Goal: Information Seeking & Learning: Check status

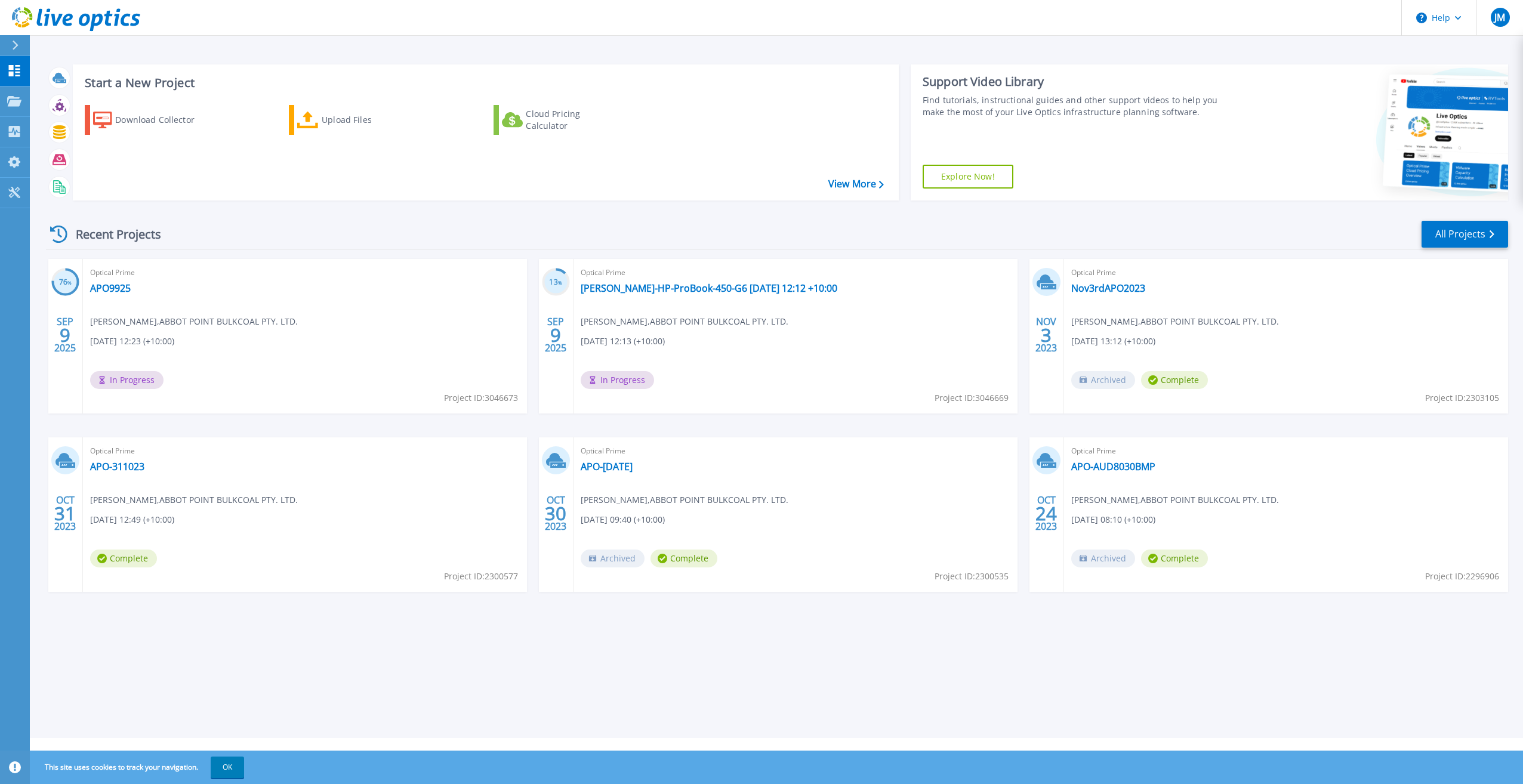
click at [297, 349] on div "Optical Prime APO9925 Joe Markus , ABBOT POINT BULKCOAL PTY. LTD. 09/09/2025, 1…" at bounding box center [304, 336] width 444 height 154
click at [258, 369] on div "Optical Prime APO9925 Joe Markus , ABBOT POINT BULKCOAL PTY. LTD. 09/09/2025, 1…" at bounding box center [304, 336] width 444 height 154
click at [106, 287] on link "APO9925" at bounding box center [111, 288] width 41 height 12
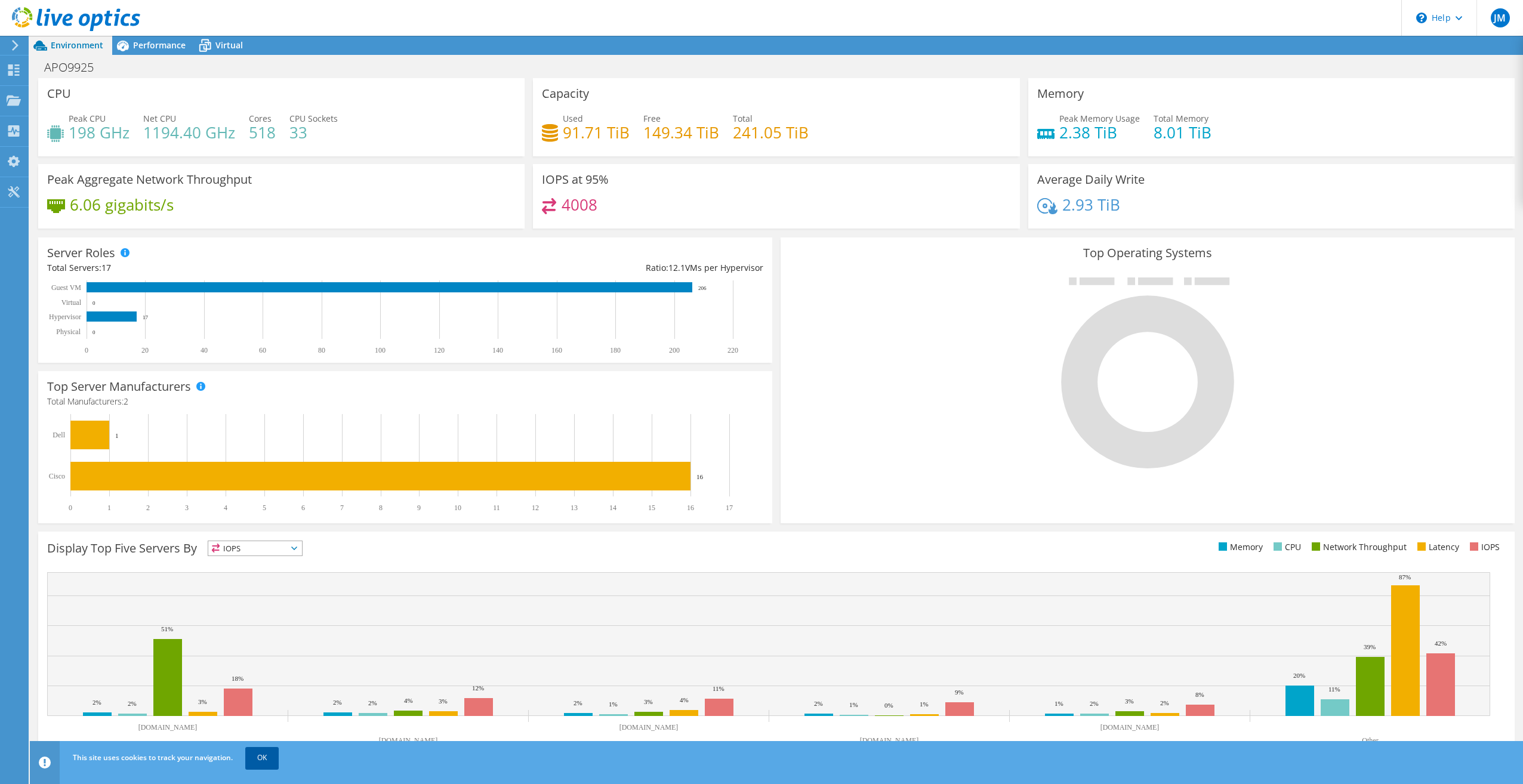
click at [254, 756] on link "OK" at bounding box center [262, 757] width 33 height 22
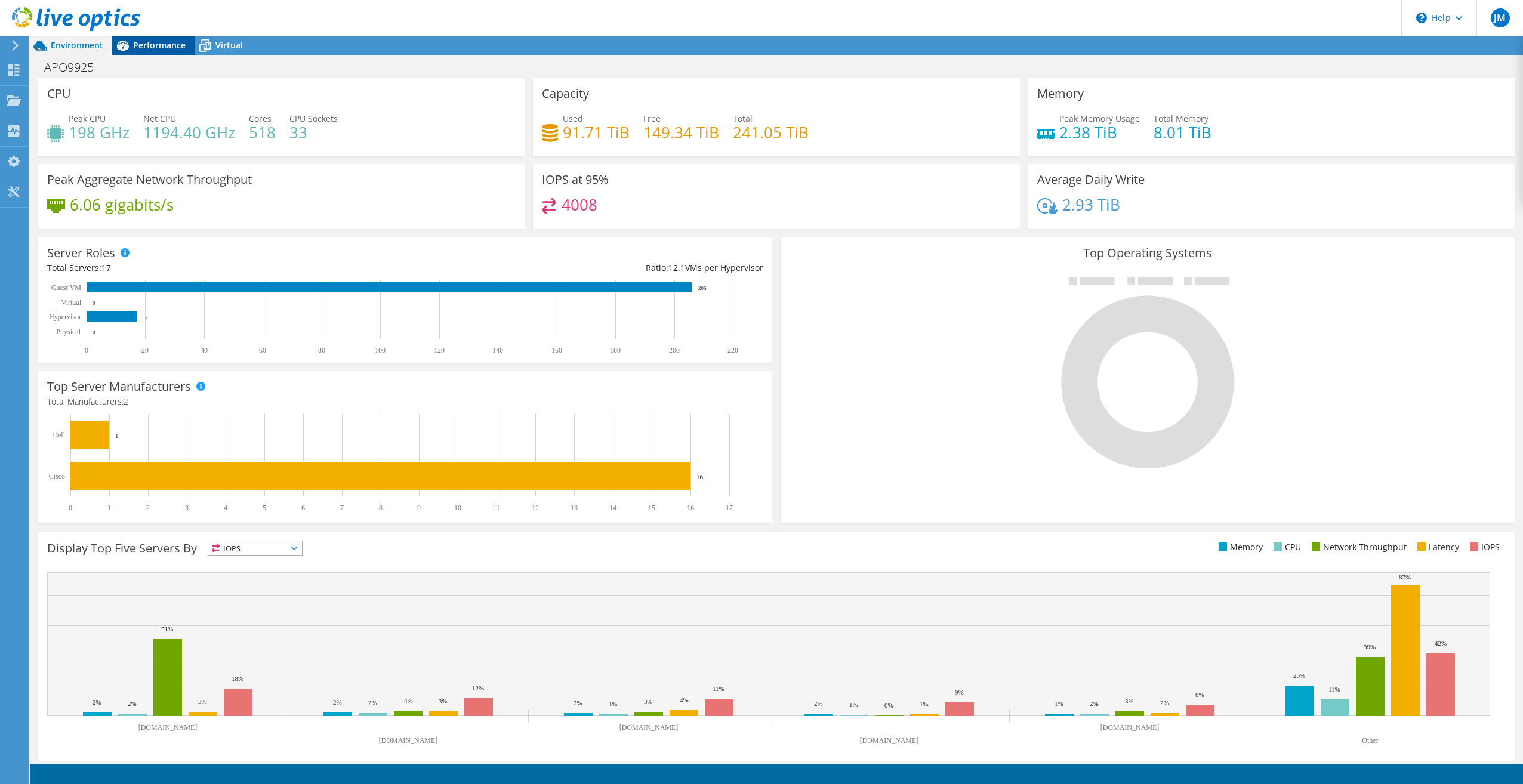
click at [166, 45] on span "Performance" at bounding box center [159, 45] width 52 height 11
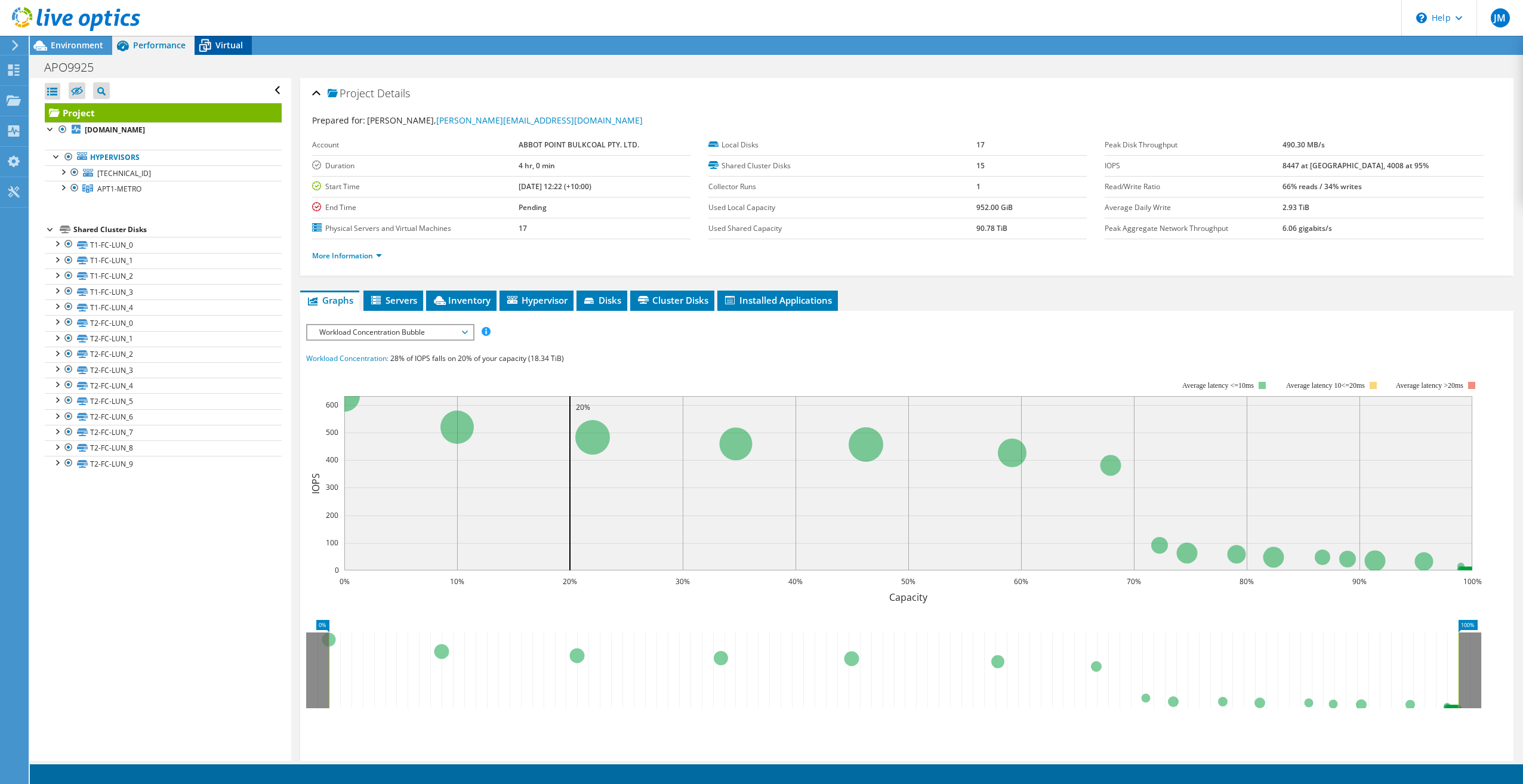
click at [235, 44] on span "Virtual" at bounding box center [229, 45] width 27 height 11
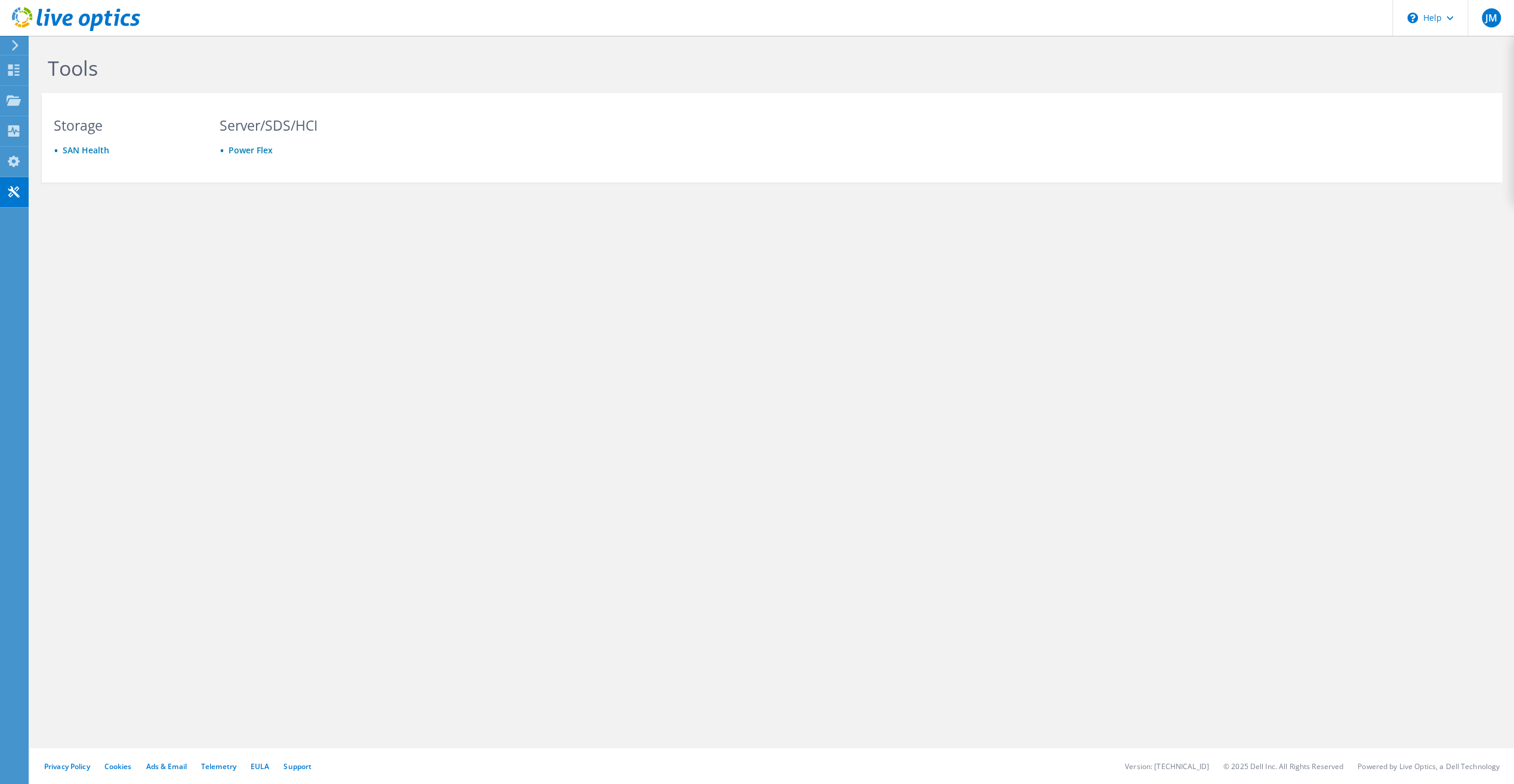
click at [12, 41] on use at bounding box center [15, 45] width 7 height 10
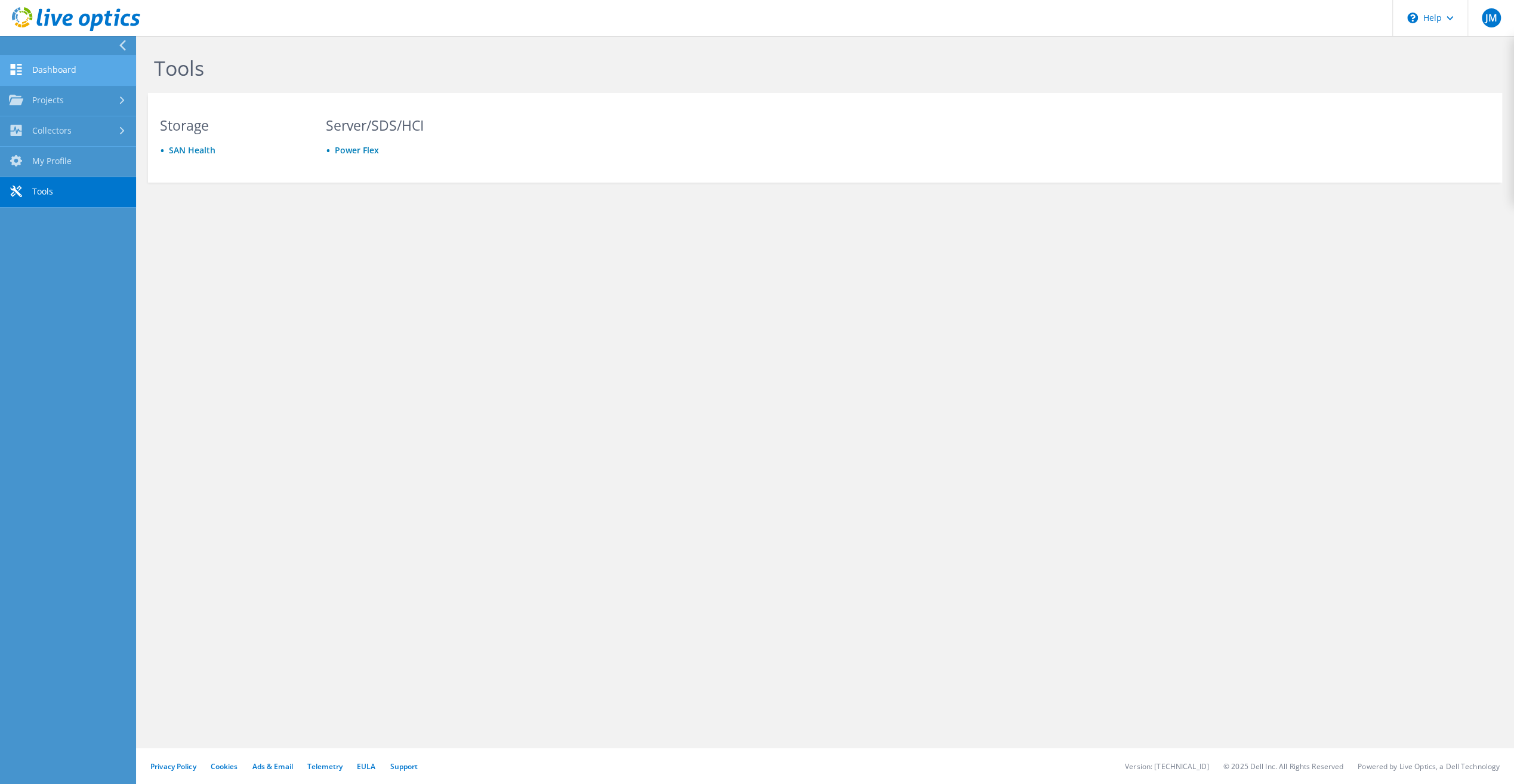
click at [51, 64] on link "Dashboard" at bounding box center [68, 70] width 136 height 30
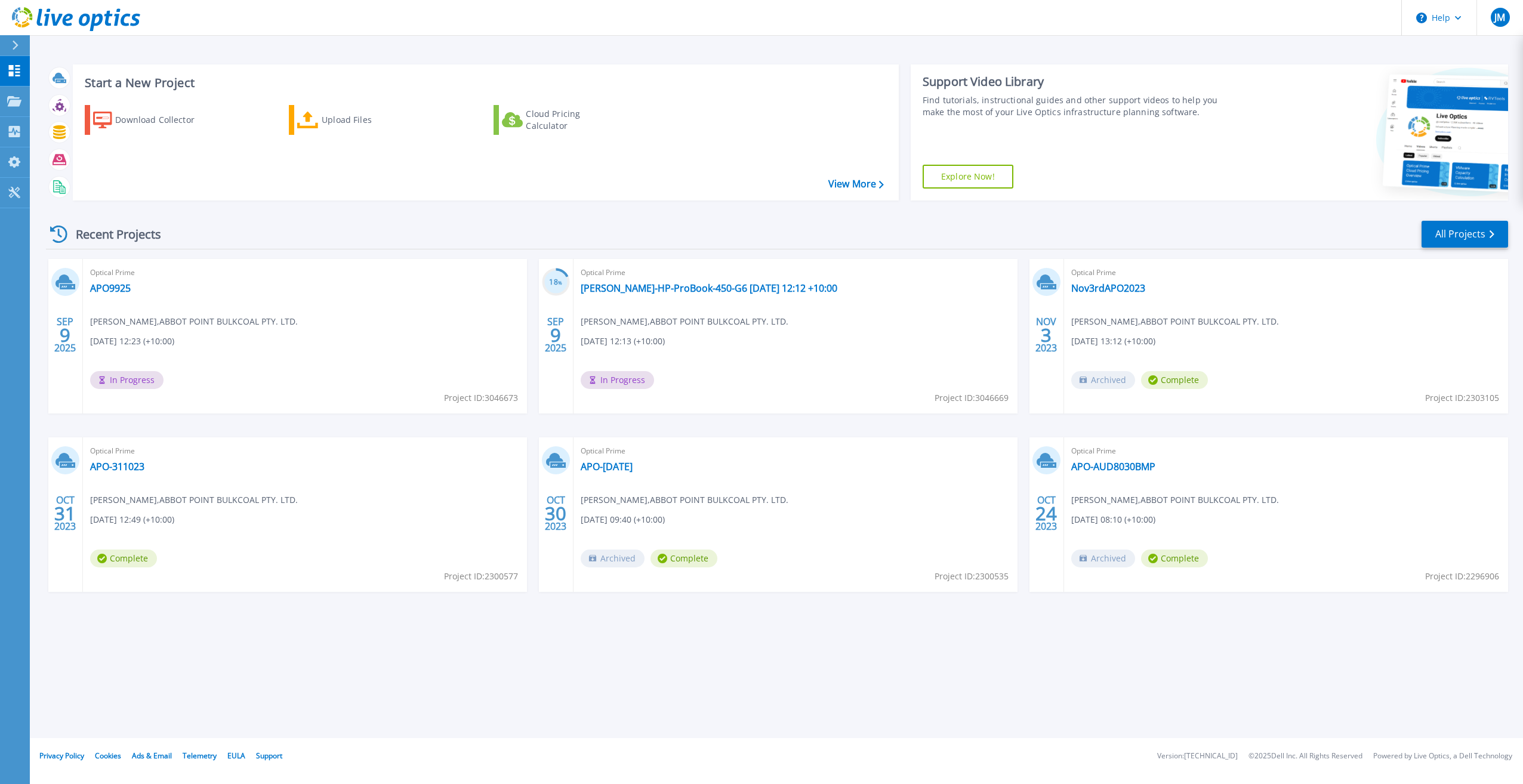
click at [183, 360] on div "Optical Prime APO9925 Joe Markus , ABBOT POINT BULKCOAL PTY. LTD. 09/09/2025, 1…" at bounding box center [304, 336] width 444 height 154
click at [127, 377] on span "In Progress" at bounding box center [127, 380] width 73 height 18
click at [117, 291] on link "APO9925" at bounding box center [111, 288] width 41 height 12
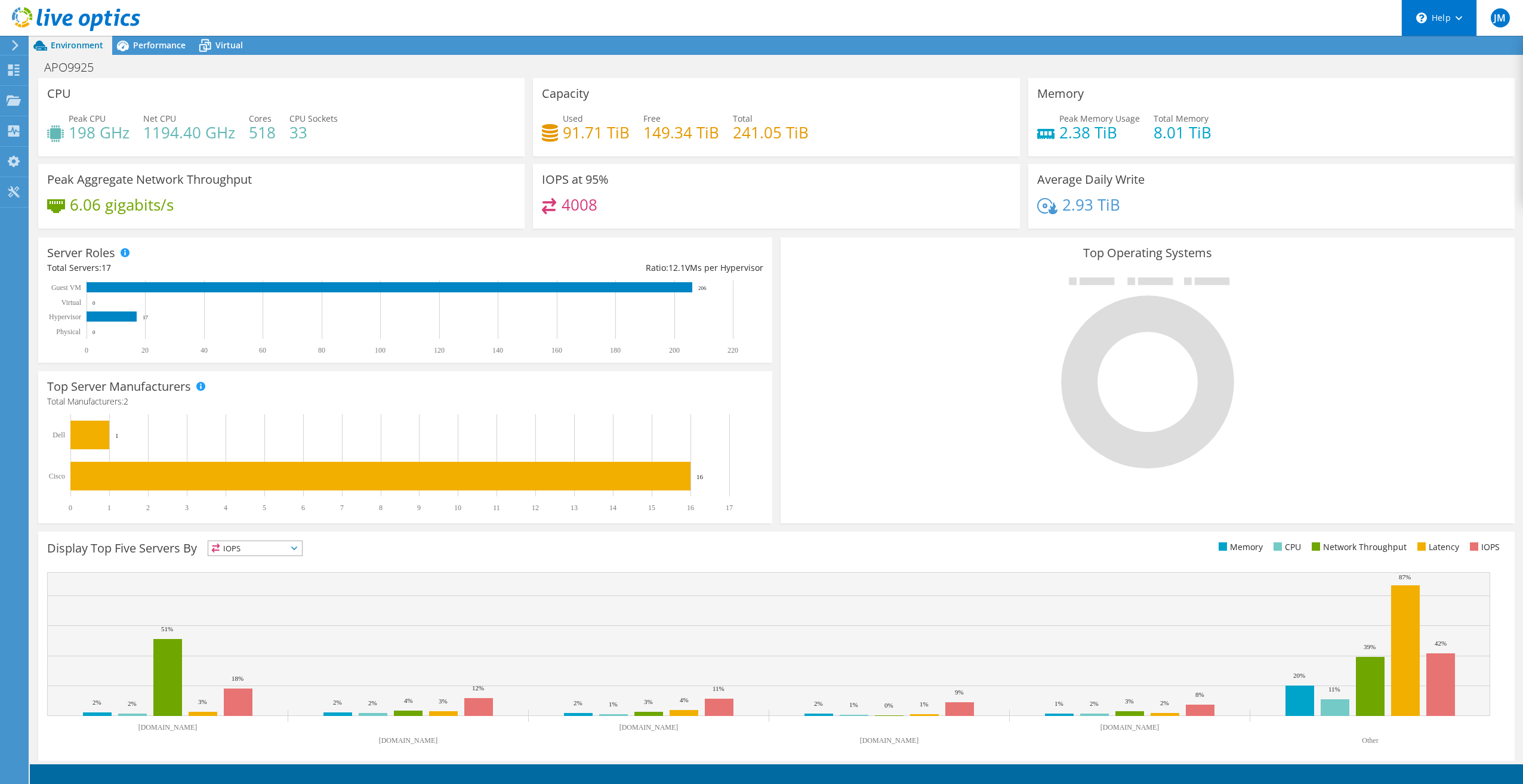
click at [1456, 18] on icon at bounding box center [1459, 18] width 7 height 4
click at [54, 70] on h1 "APO9925" at bounding box center [75, 67] width 73 height 13
click at [174, 40] on span "Performance" at bounding box center [159, 45] width 52 height 11
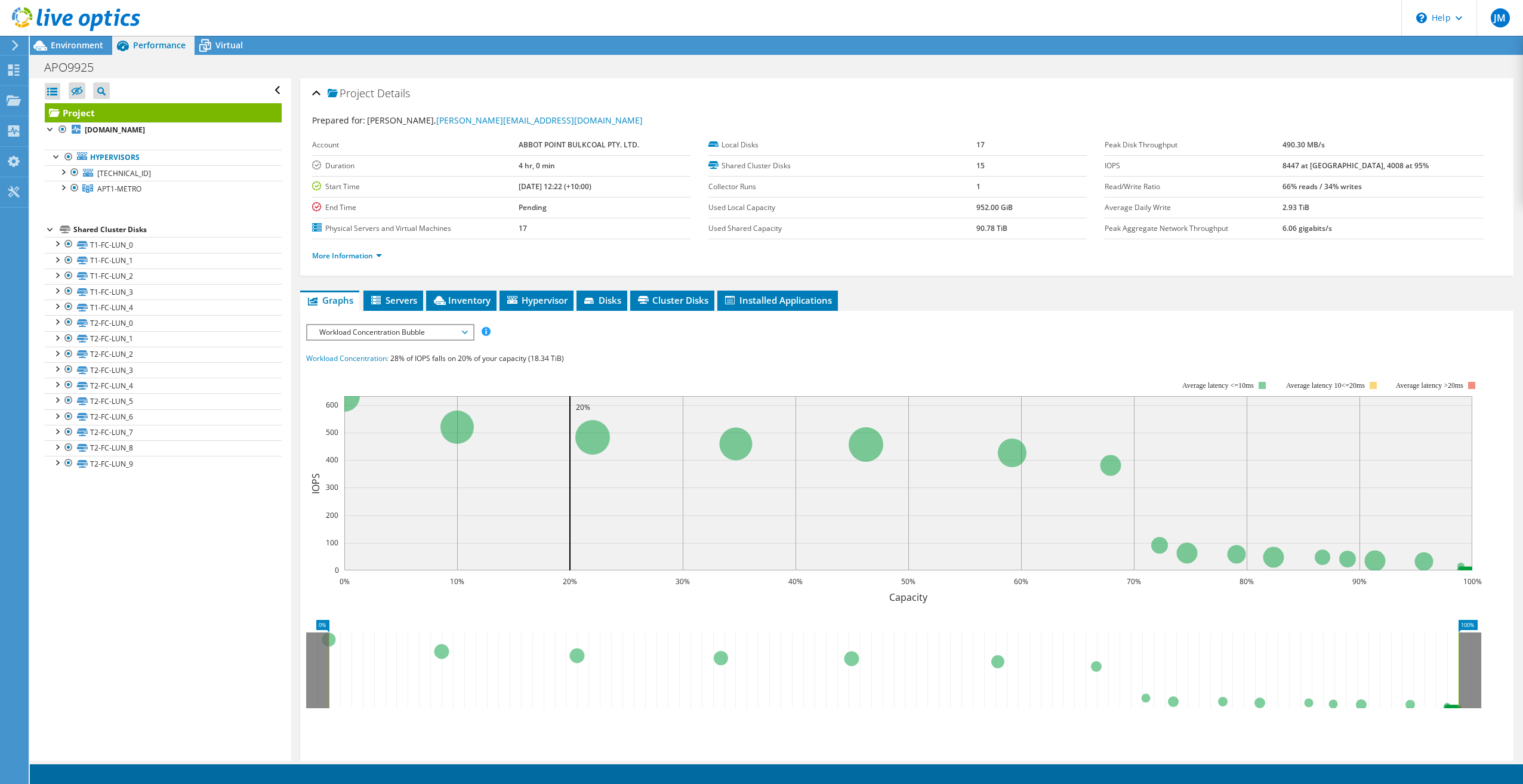
click at [14, 46] on icon at bounding box center [15, 45] width 9 height 10
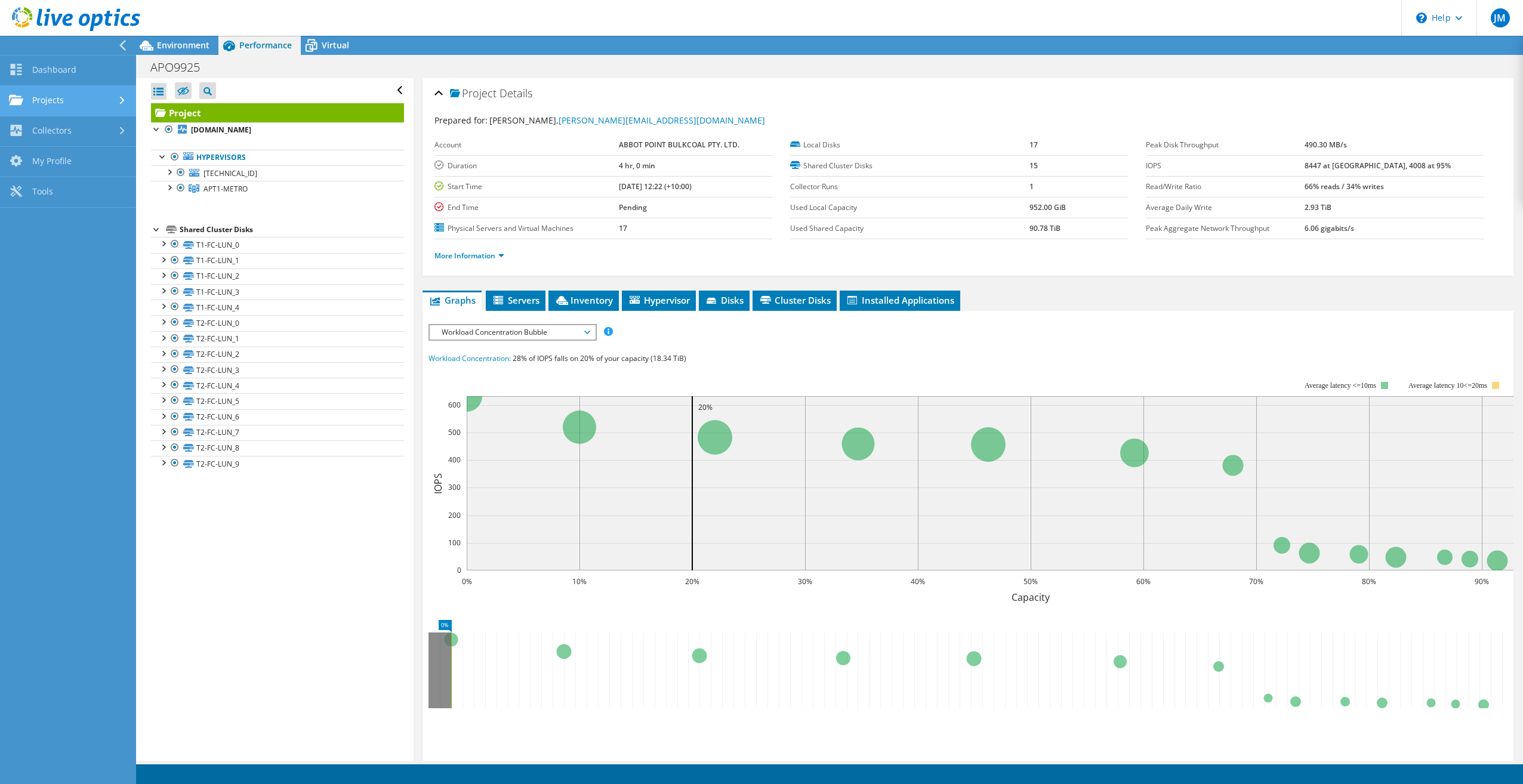
click at [53, 102] on link "Projects" at bounding box center [68, 101] width 136 height 30
click at [68, 18] on icon at bounding box center [76, 20] width 128 height 25
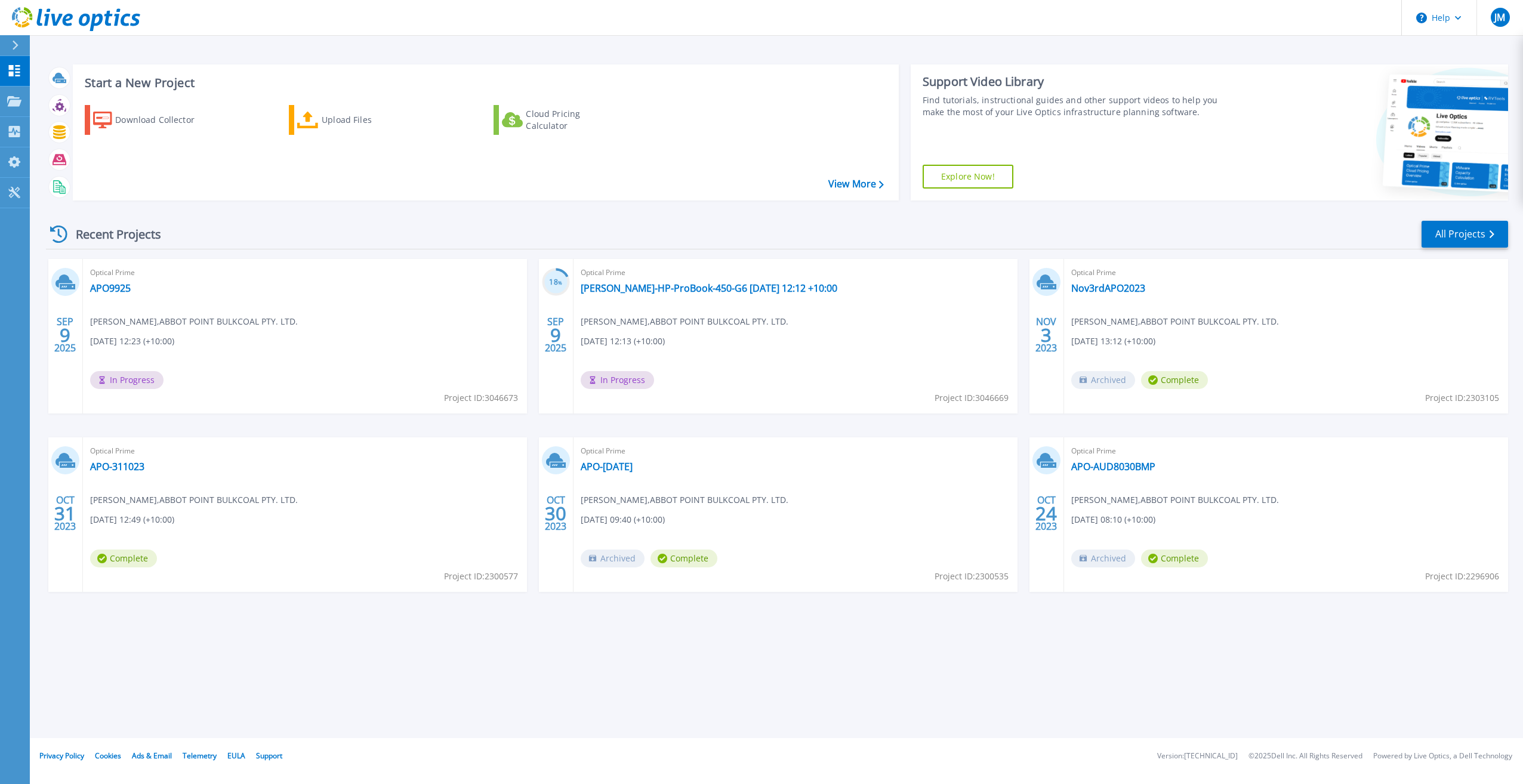
click at [225, 372] on div "Optical Prime APO9925 [PERSON_NAME] , ABBOT POINT BULKCOAL PTY. LTD. [DATE] 12:…" at bounding box center [304, 336] width 444 height 154
click at [69, 283] on icon at bounding box center [64, 281] width 17 height 13
click at [608, 381] on span "In Progress" at bounding box center [617, 380] width 73 height 18
click at [123, 336] on span "09/09/2025, 12:23 (+10:00)" at bounding box center [132, 341] width 84 height 13
click at [13, 189] on icon at bounding box center [14, 193] width 11 height 11
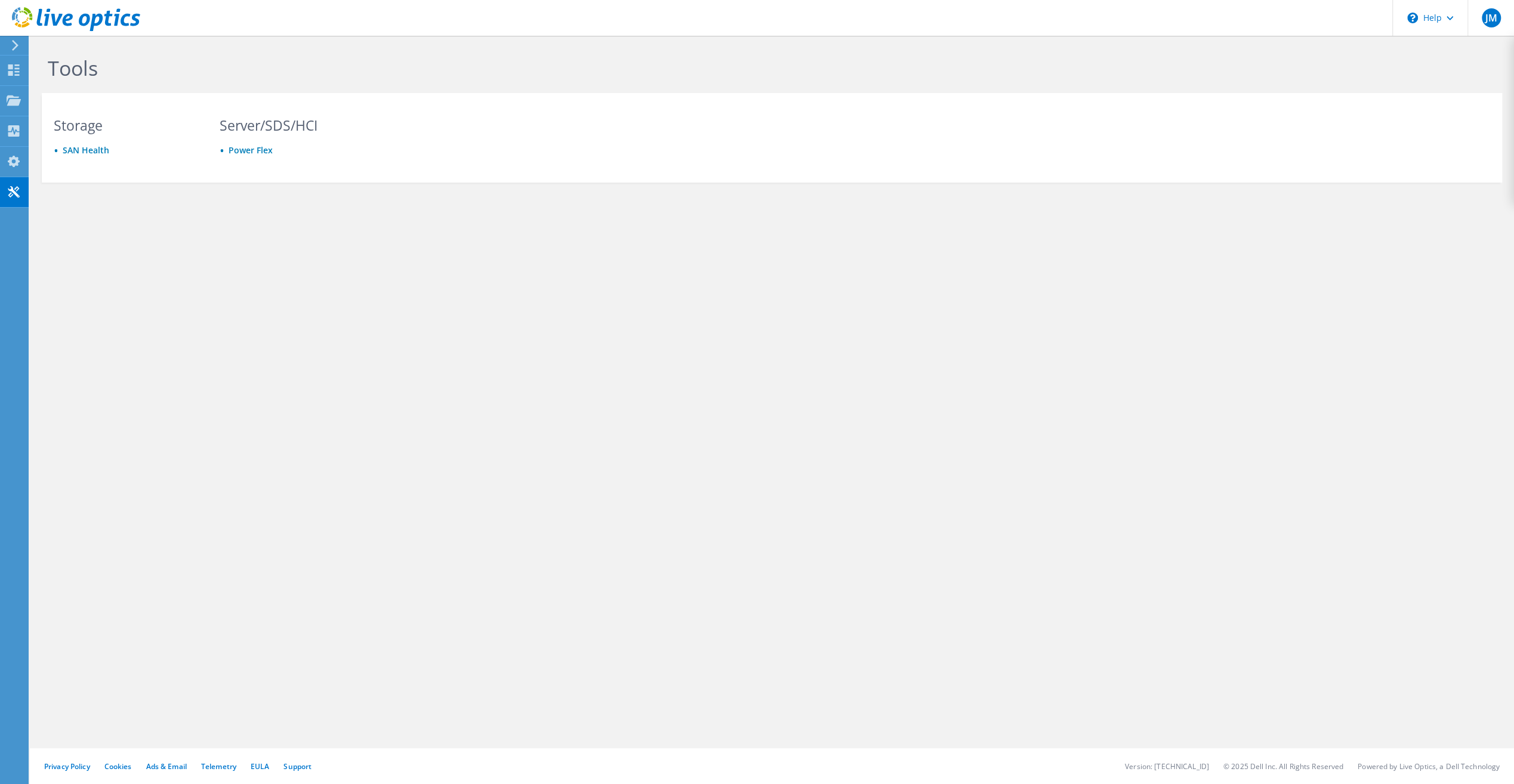
click at [16, 48] on use at bounding box center [15, 45] width 7 height 10
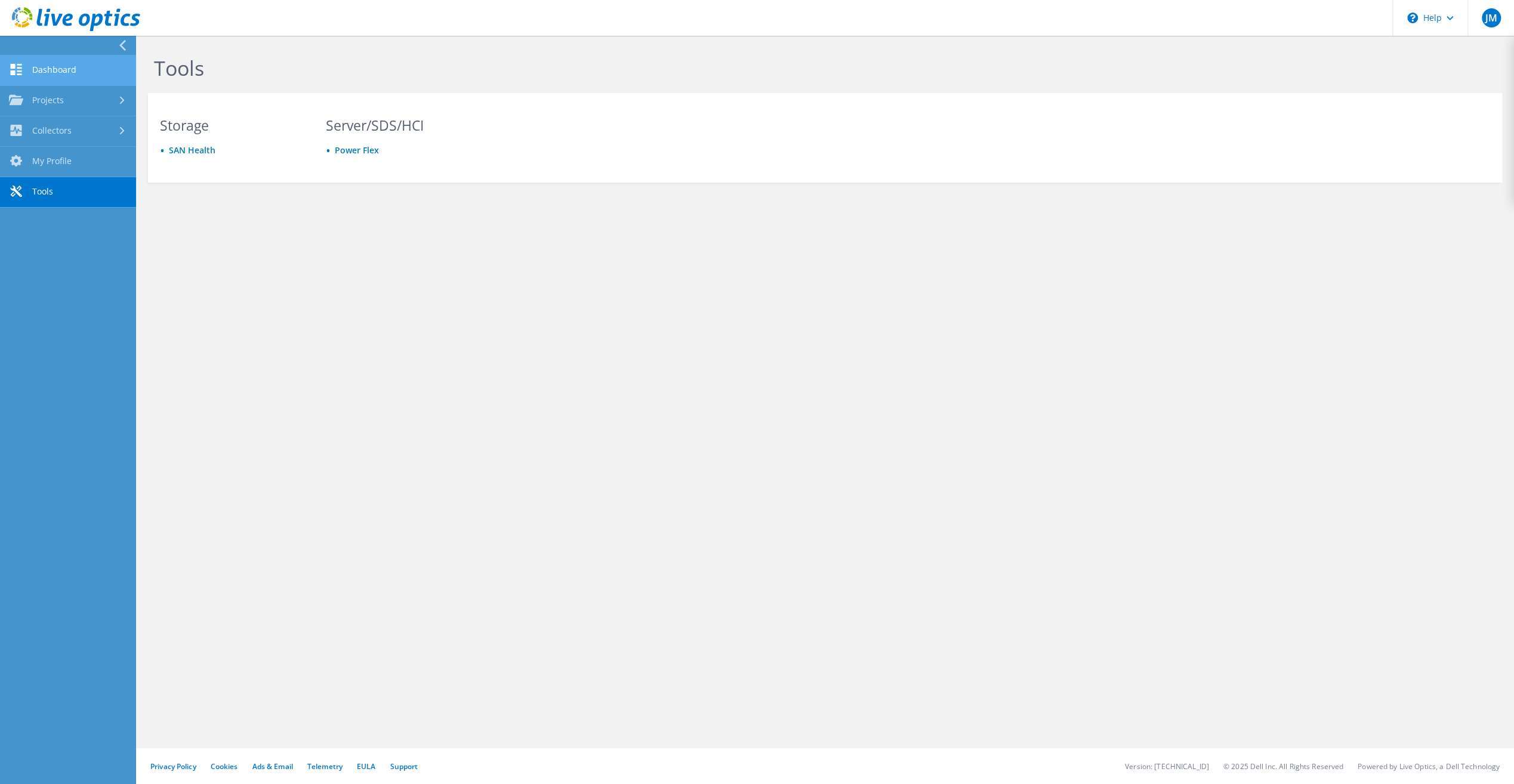
click at [30, 67] on link "Dashboard" at bounding box center [68, 70] width 136 height 30
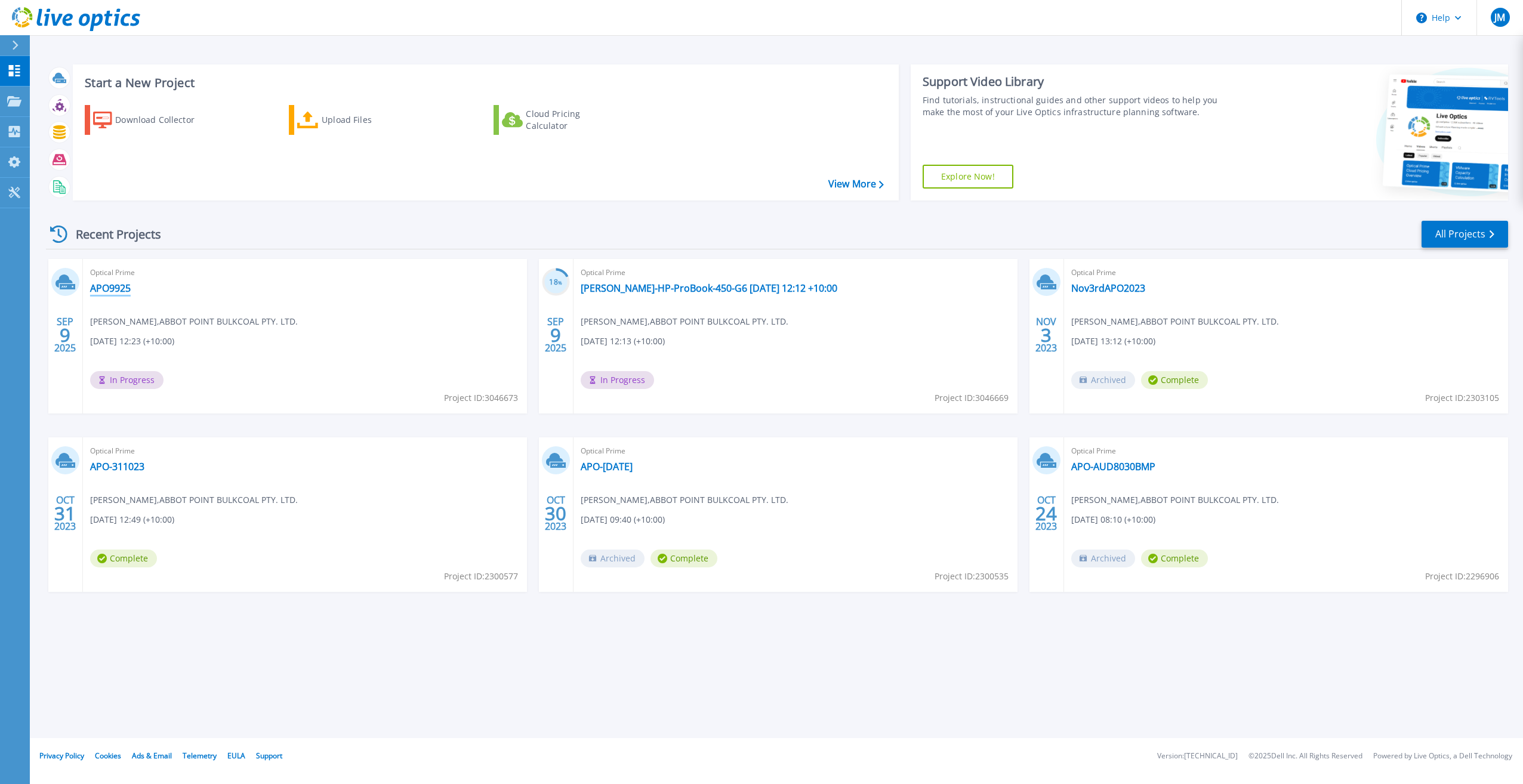
click at [116, 286] on link "APO9925" at bounding box center [111, 288] width 41 height 12
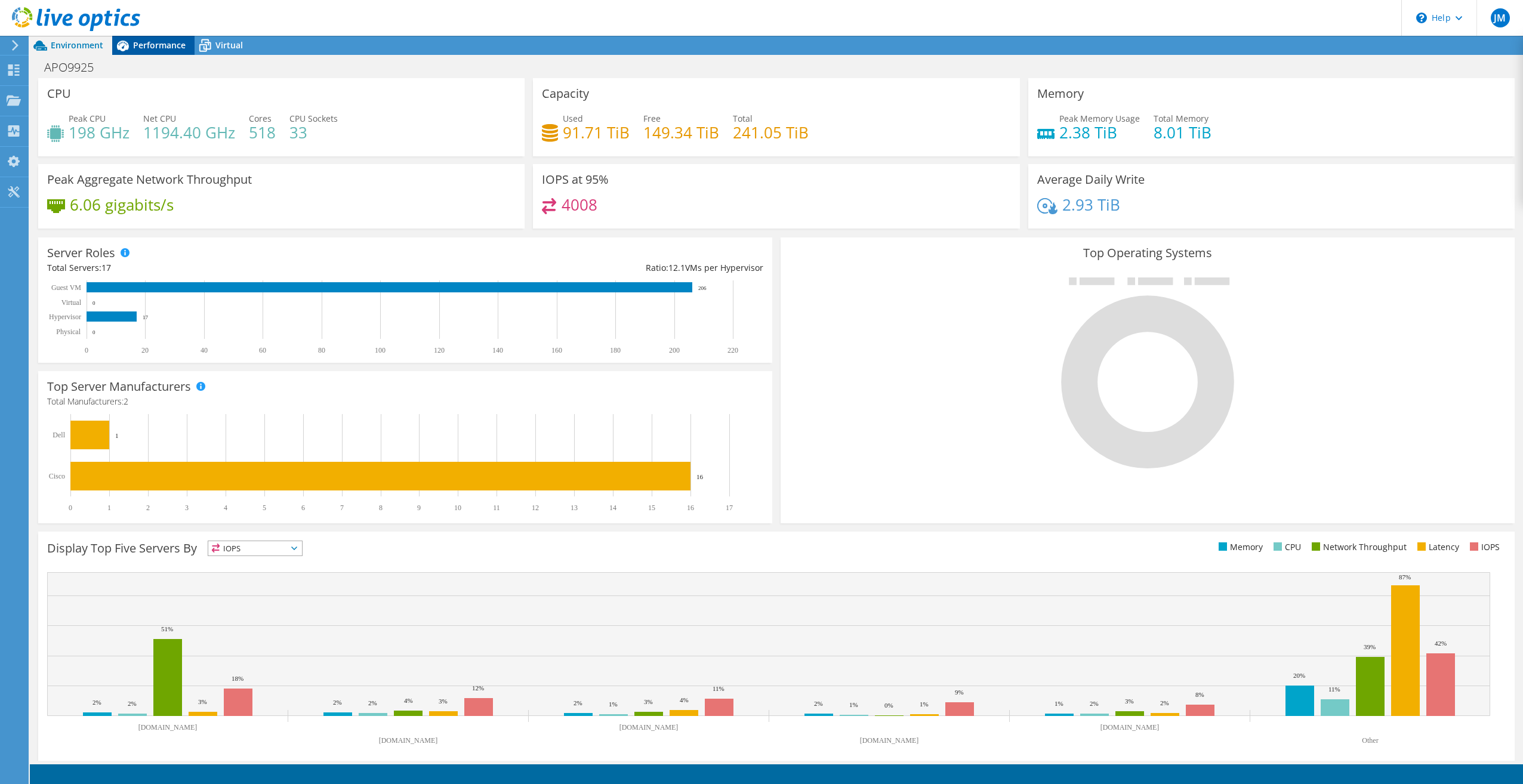
click at [155, 42] on span "Performance" at bounding box center [159, 45] width 52 height 11
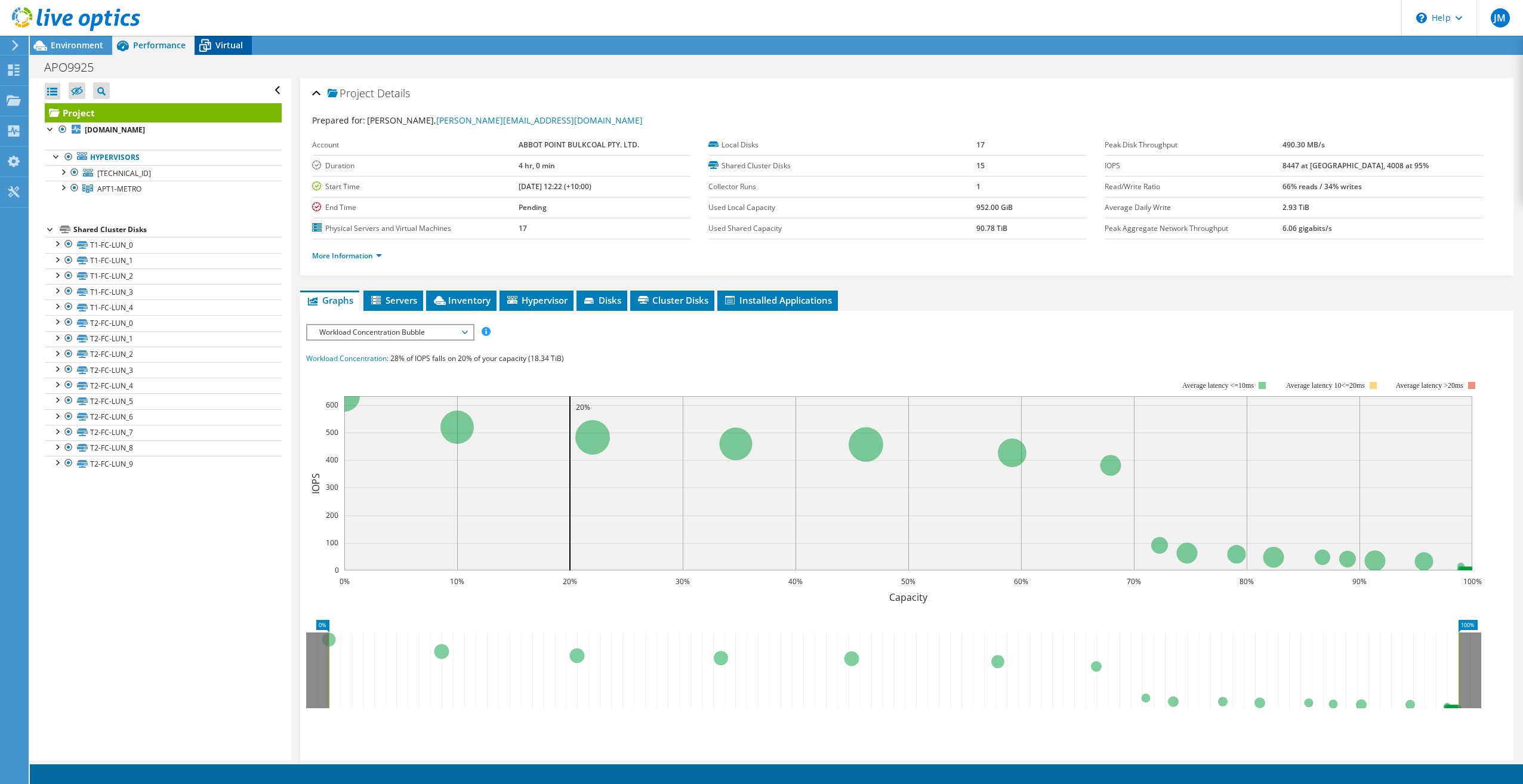
click at [222, 42] on span "Virtual" at bounding box center [229, 45] width 27 height 11
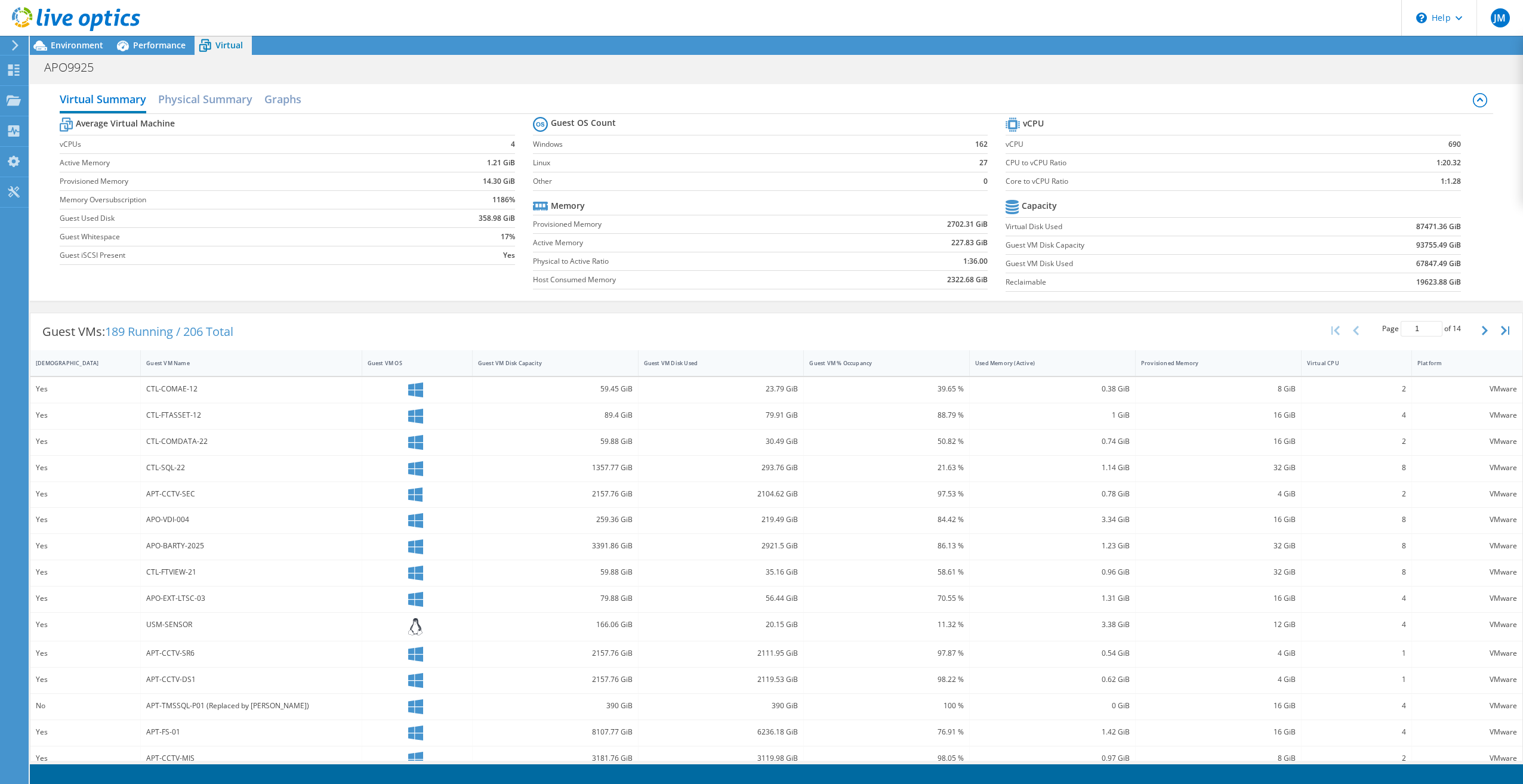
scroll to position [12, 0]
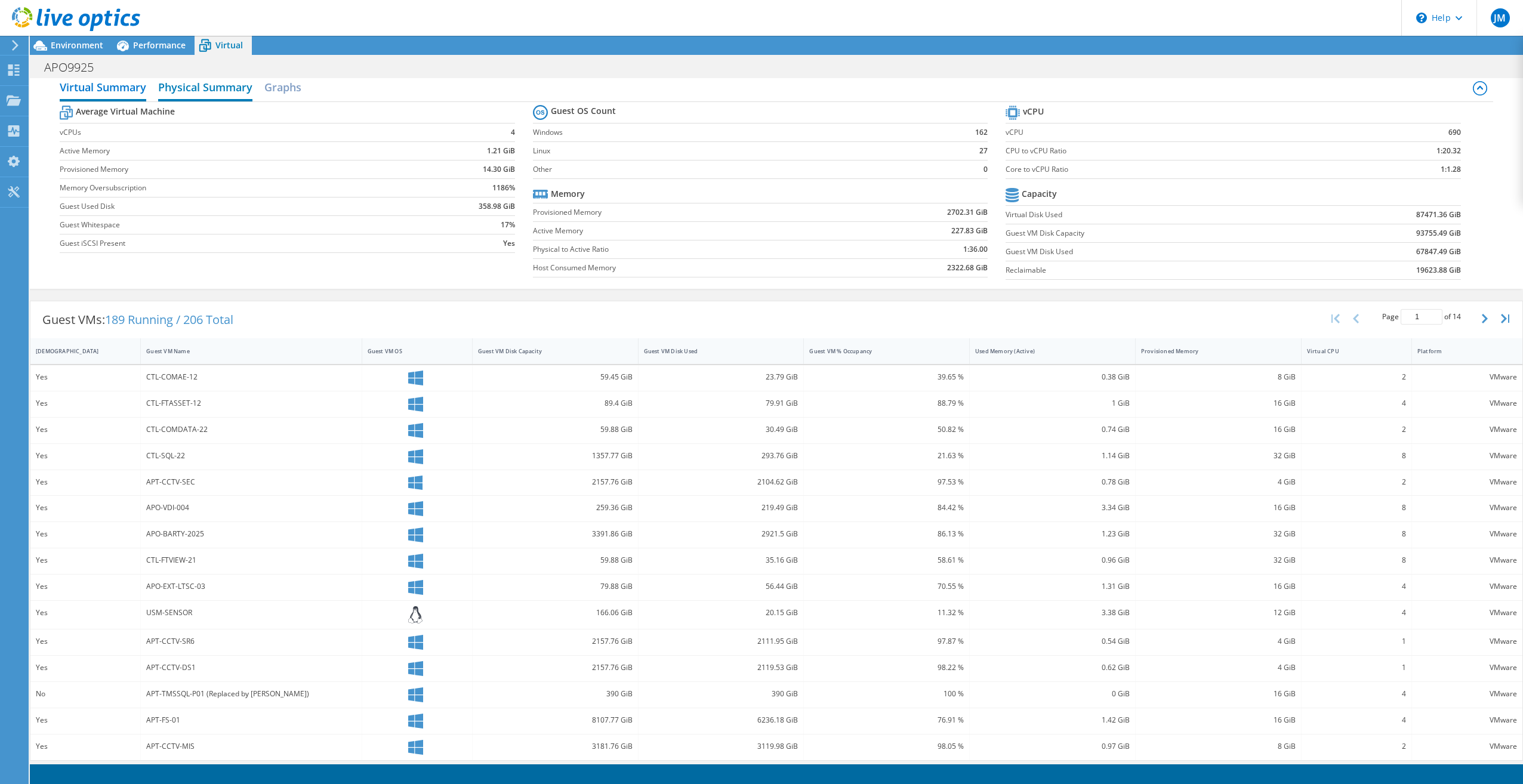
click at [229, 85] on h2 "Physical Summary" at bounding box center [205, 88] width 94 height 27
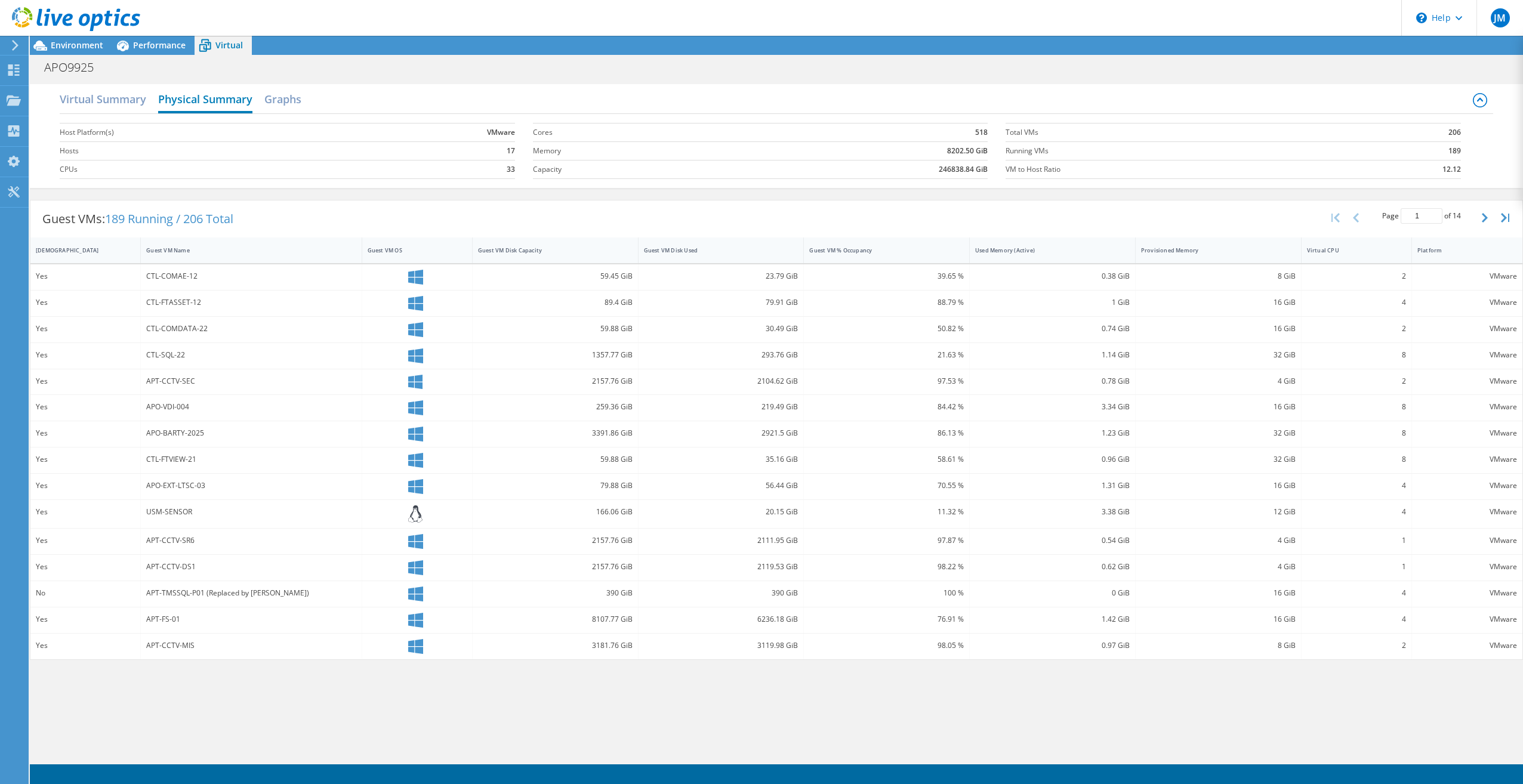
scroll to position [0, 0]
click at [290, 101] on h2 "Graphs" at bounding box center [283, 100] width 37 height 27
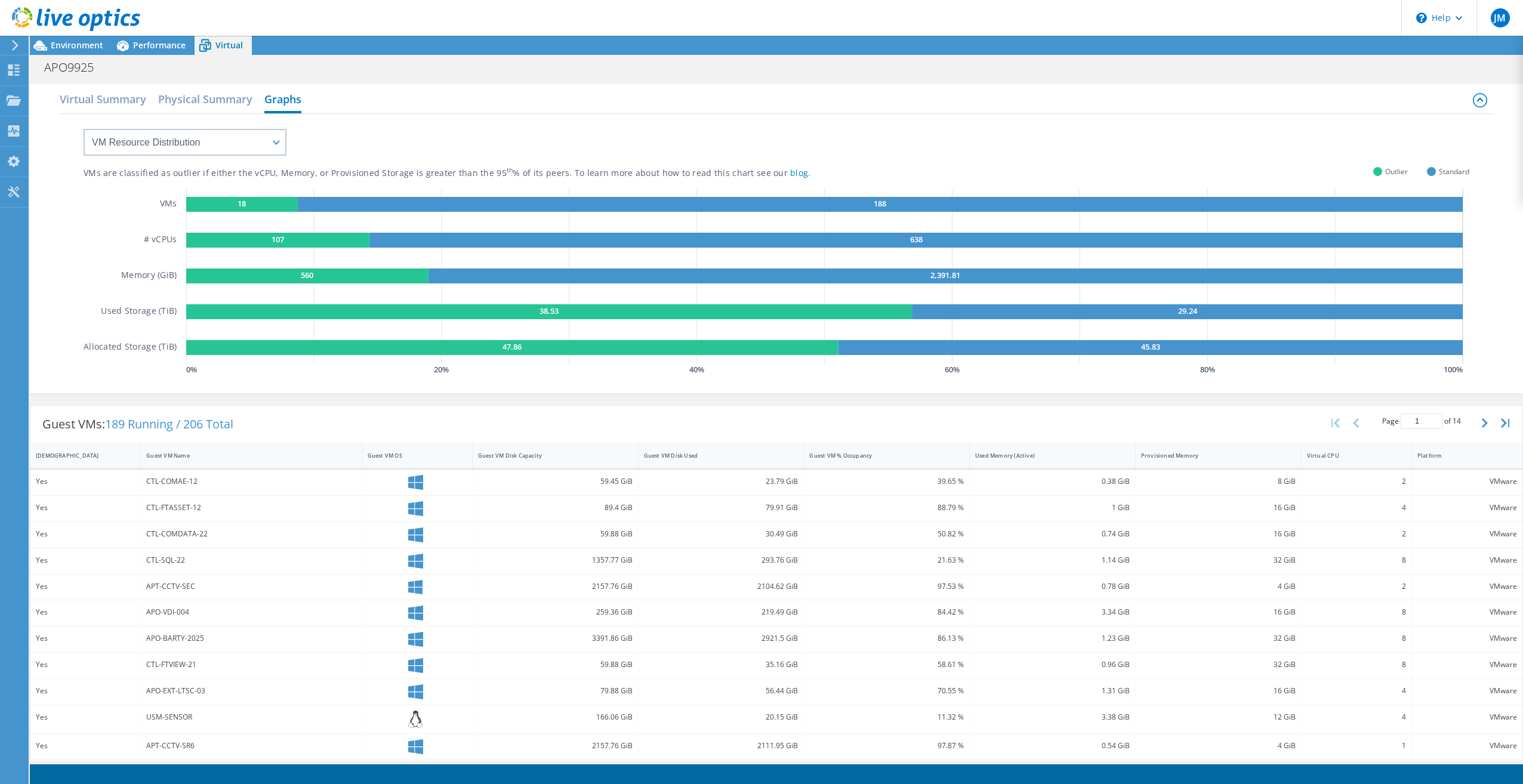
click at [46, 19] on use at bounding box center [76, 19] width 128 height 24
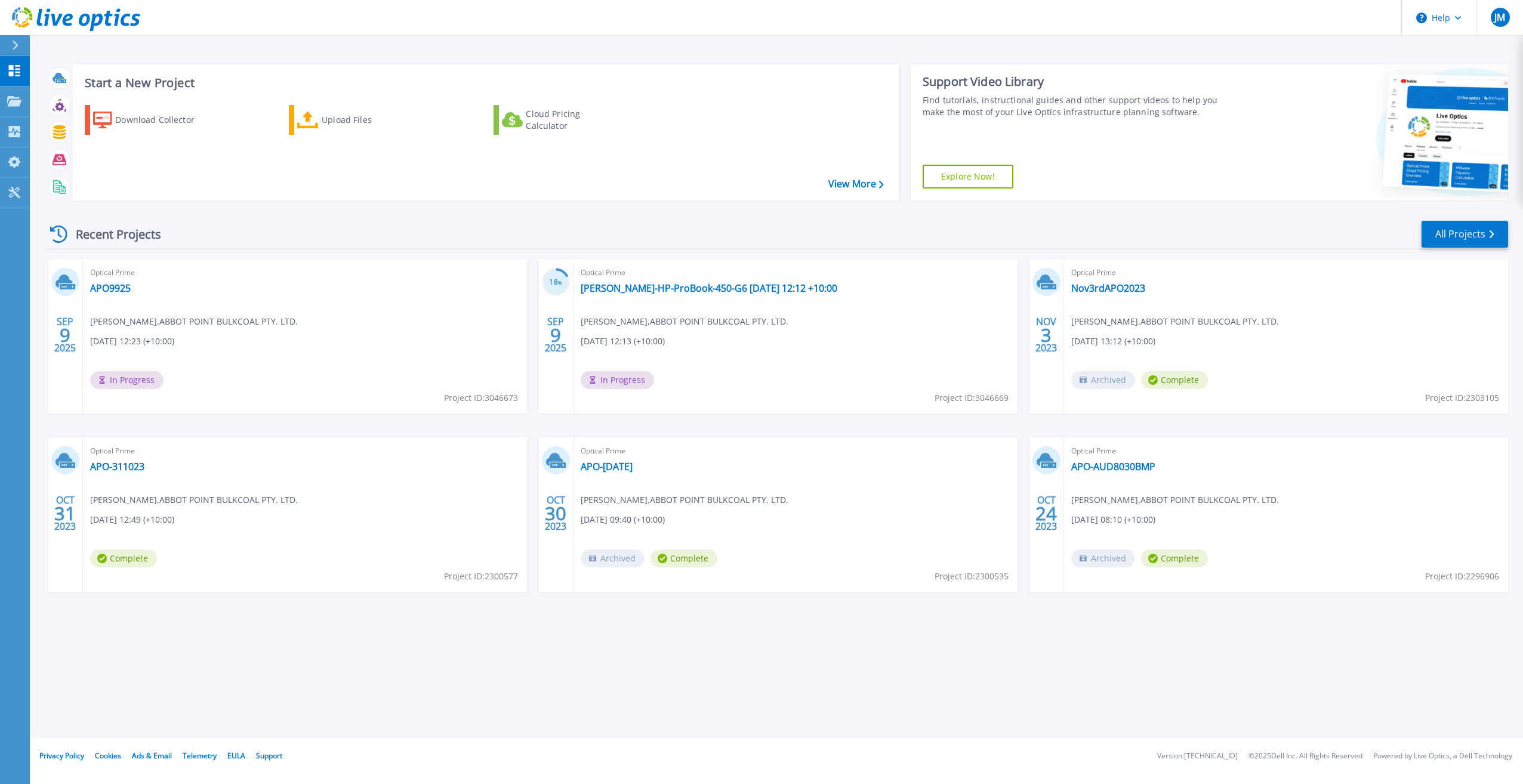
click at [204, 359] on div "Optical Prime APO9925 [PERSON_NAME] , ABBOT POINT BULKCOAL PTY. LTD. [DATE] 12:…" at bounding box center [304, 336] width 444 height 154
click at [117, 464] on link "APO-311023" at bounding box center [117, 466] width 54 height 12
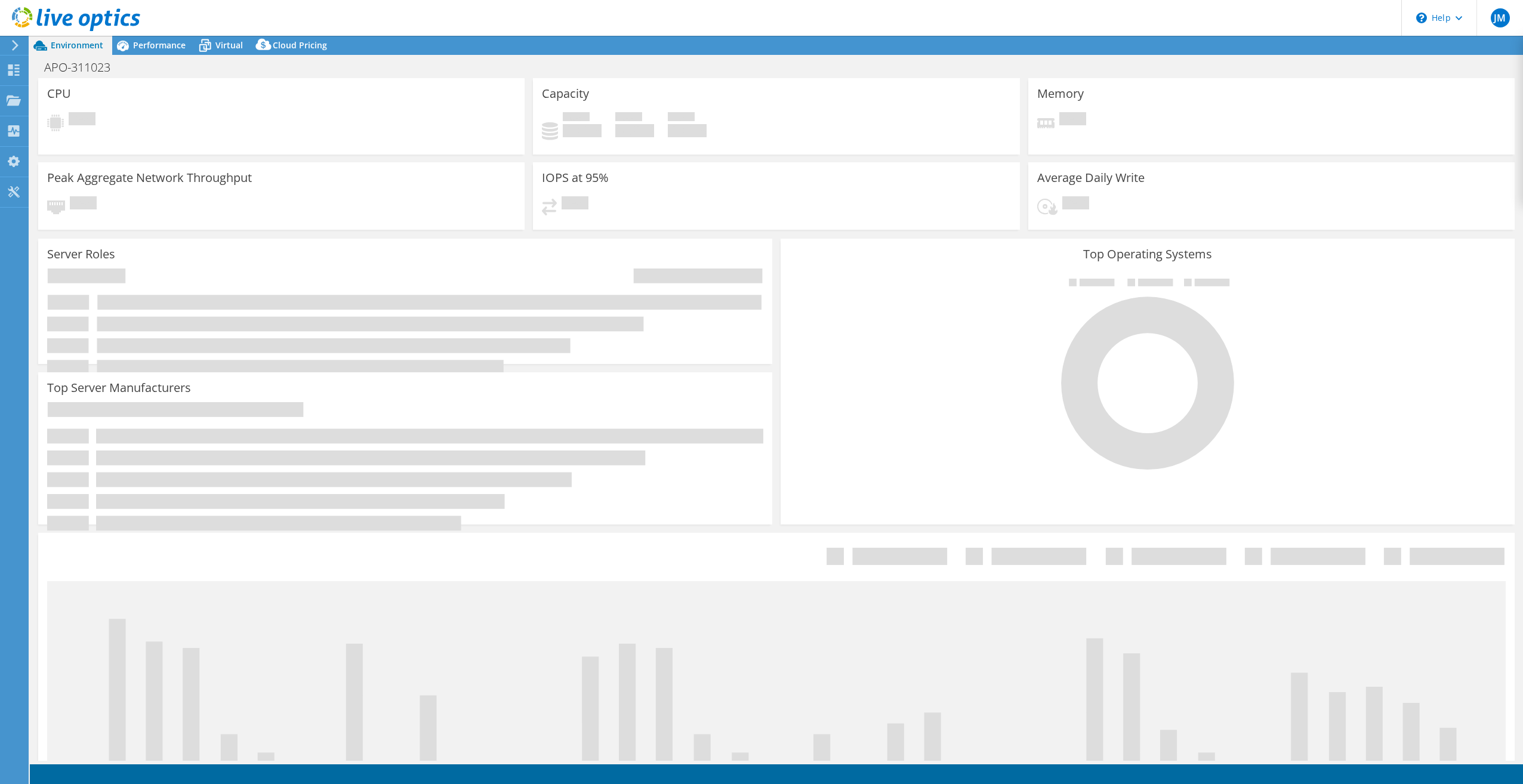
select select "[GEOGRAPHIC_DATA]"
select select "USD"
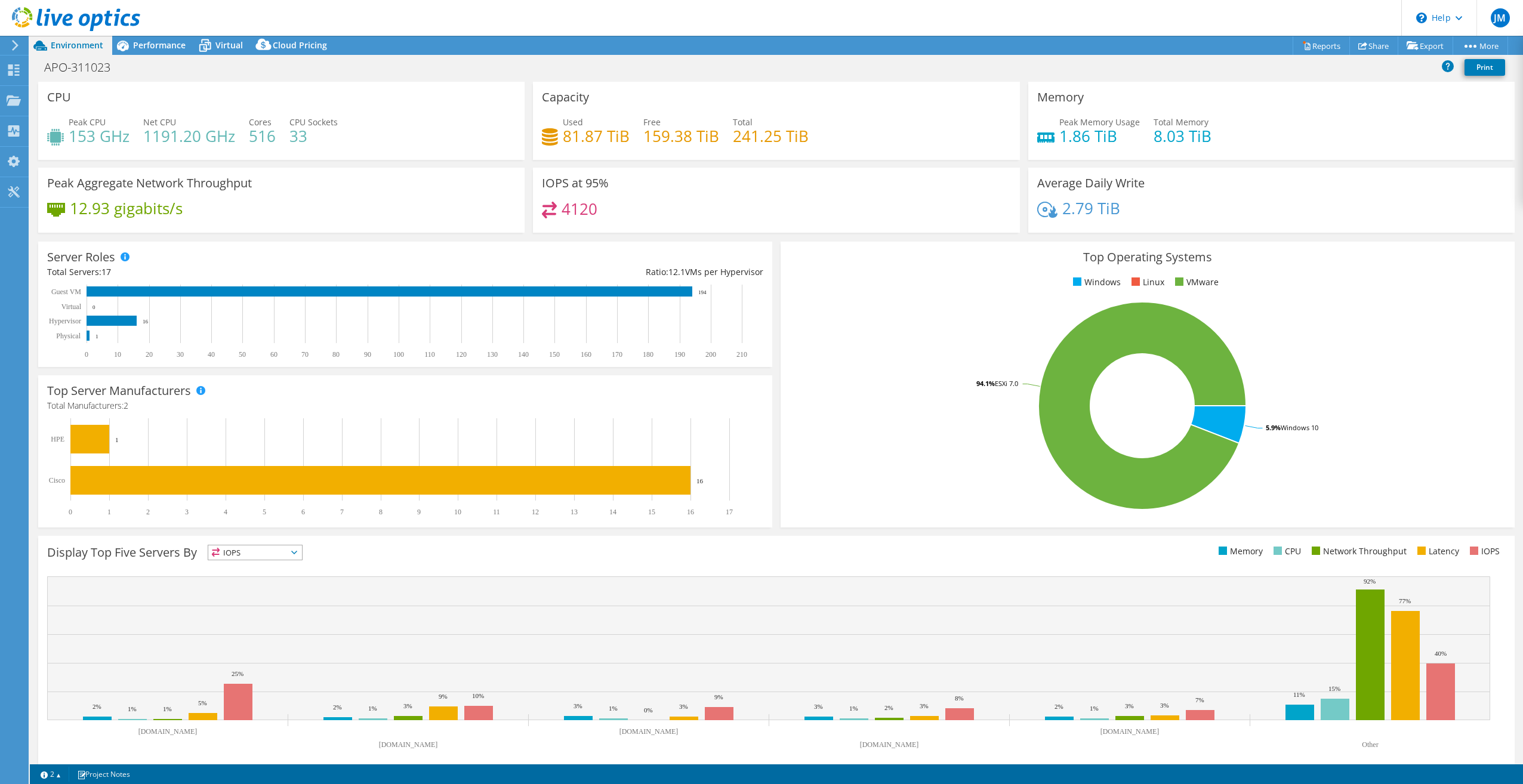
click at [55, 20] on icon at bounding box center [76, 20] width 128 height 25
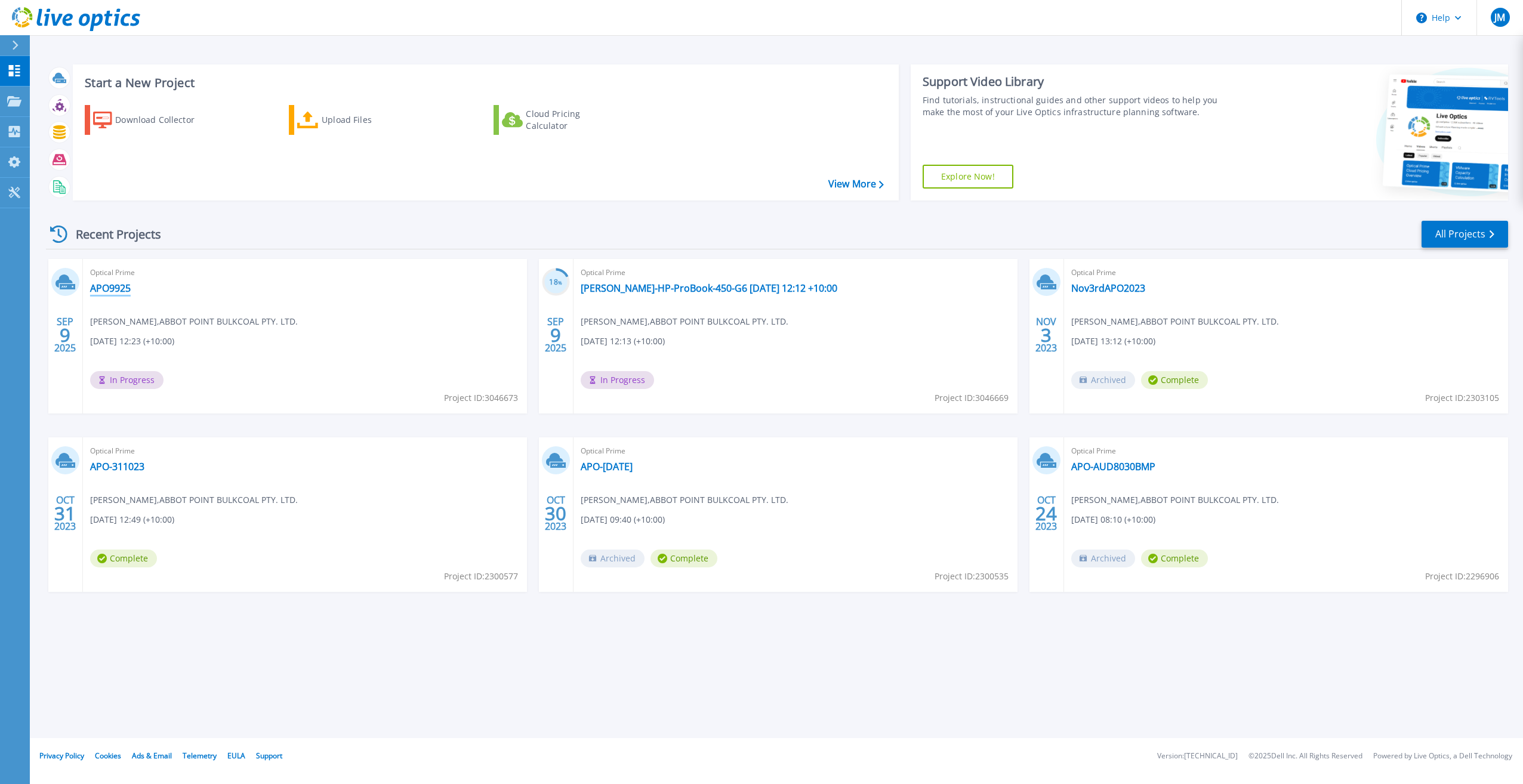
click at [102, 286] on link "APO9925" at bounding box center [111, 288] width 41 height 12
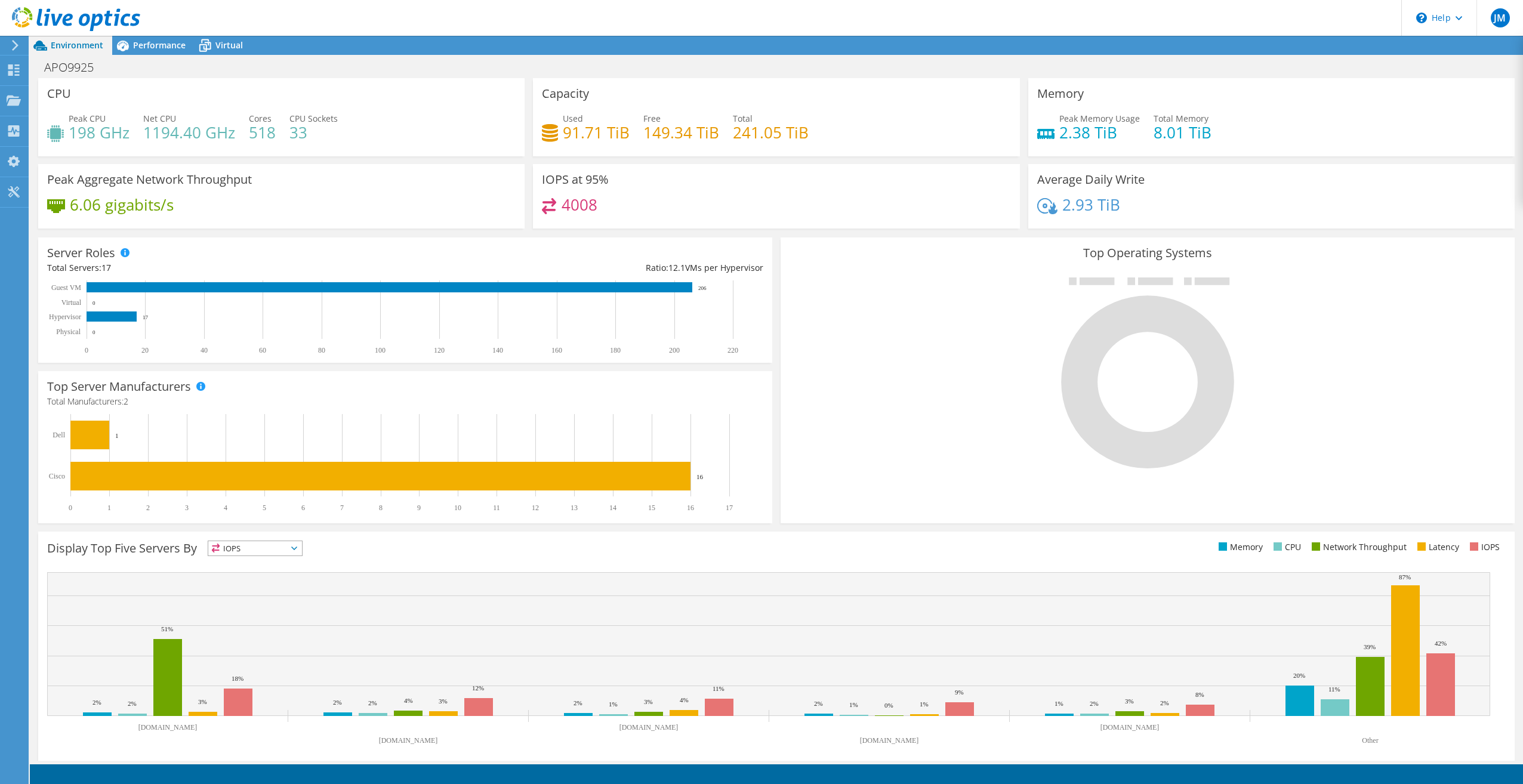
click at [1366, 14] on header "JM End User [PERSON_NAME] [PERSON_NAME][EMAIL_ADDRESS][DOMAIN_NAME] ABBOT POINT…" at bounding box center [761, 18] width 1523 height 36
click at [28, 19] on icon at bounding box center [76, 20] width 128 height 25
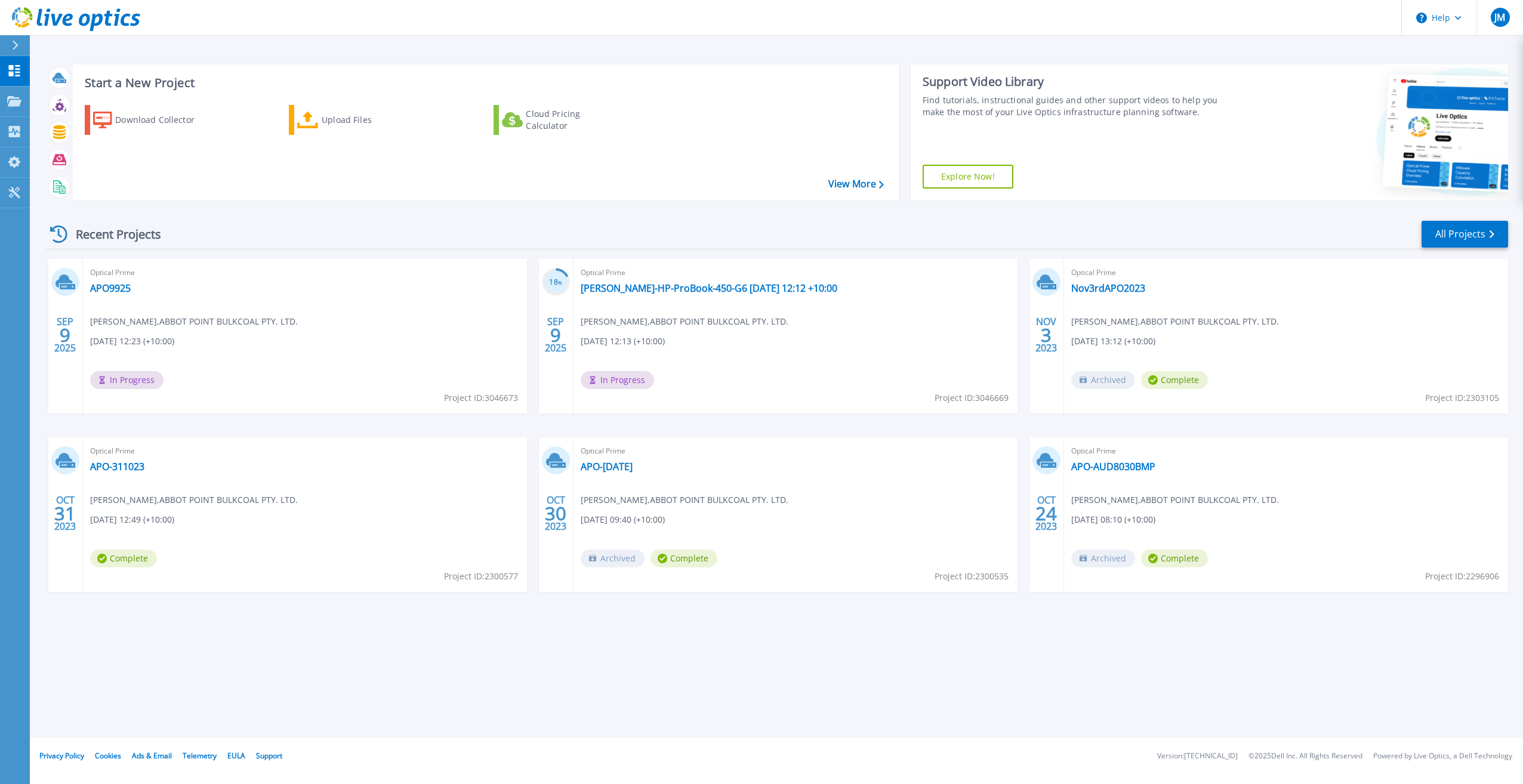
click at [119, 383] on span "In Progress" at bounding box center [127, 380] width 73 height 18
click at [119, 286] on link "APO9925" at bounding box center [111, 288] width 41 height 12
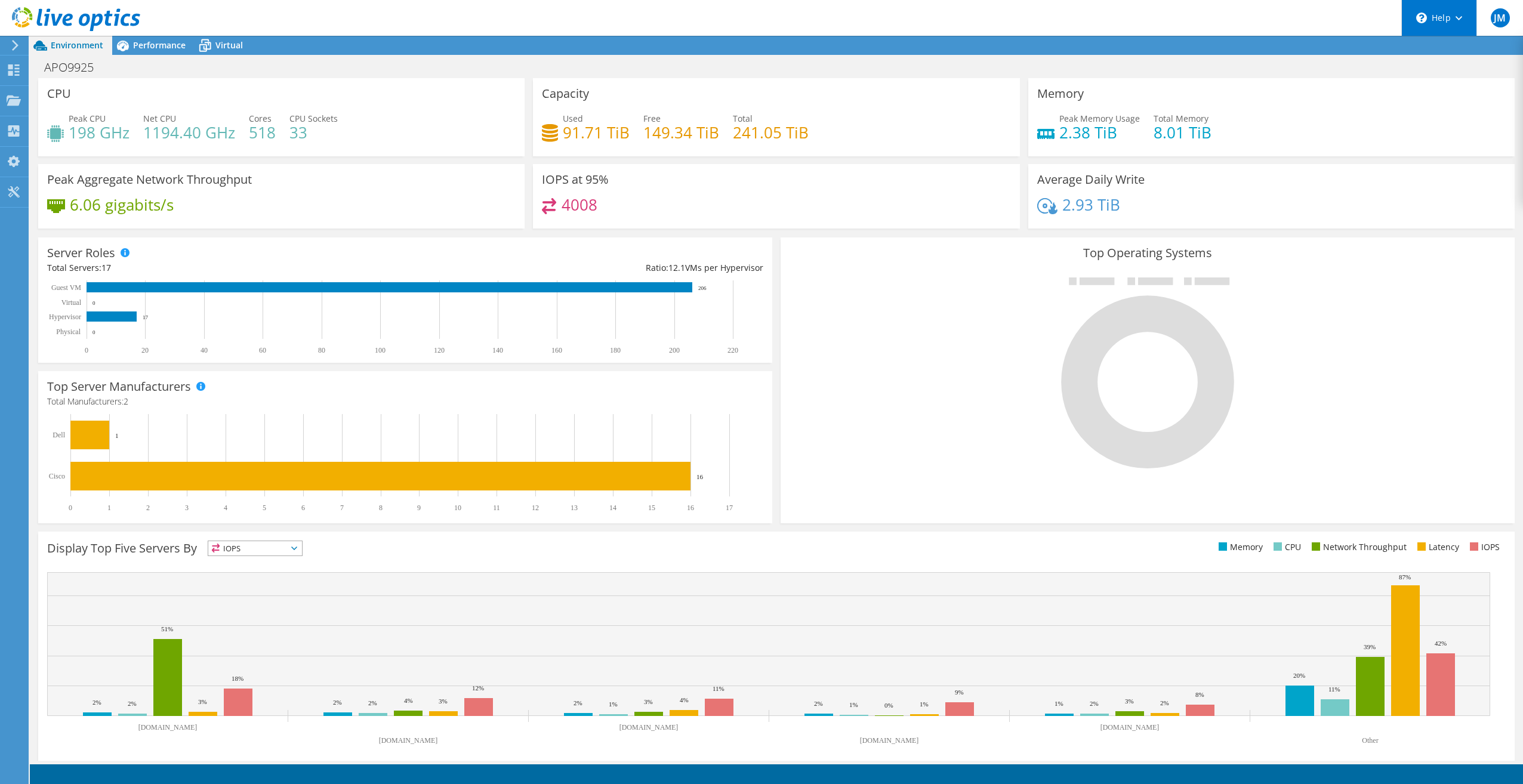
click at [1462, 19] on div "\n Help" at bounding box center [1439, 18] width 75 height 36
click at [1319, 26] on header "JM End User [PERSON_NAME] [PERSON_NAME][EMAIL_ADDRESS][DOMAIN_NAME] ABBOT POINT…" at bounding box center [761, 18] width 1523 height 36
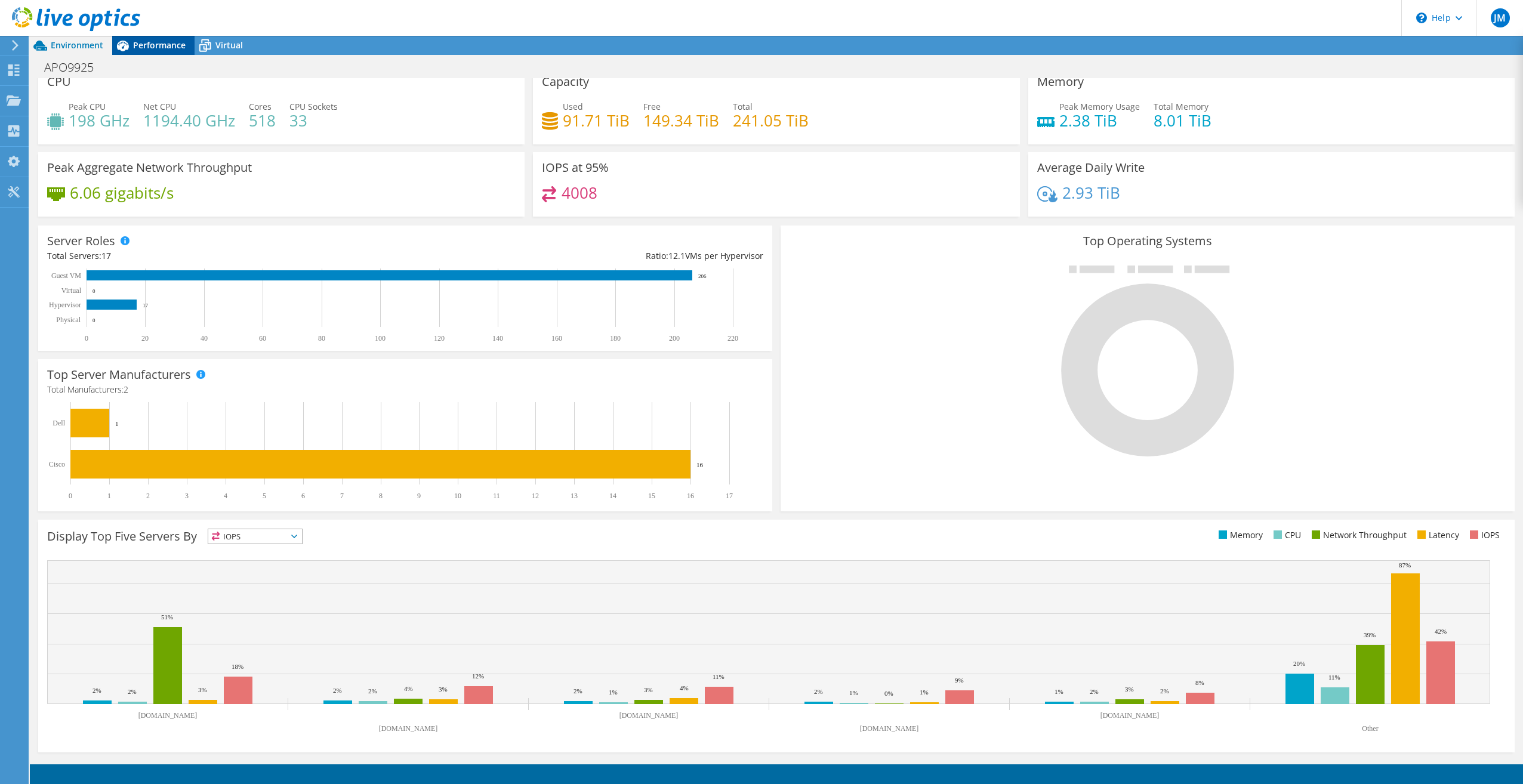
click at [178, 41] on span "Performance" at bounding box center [159, 45] width 52 height 11
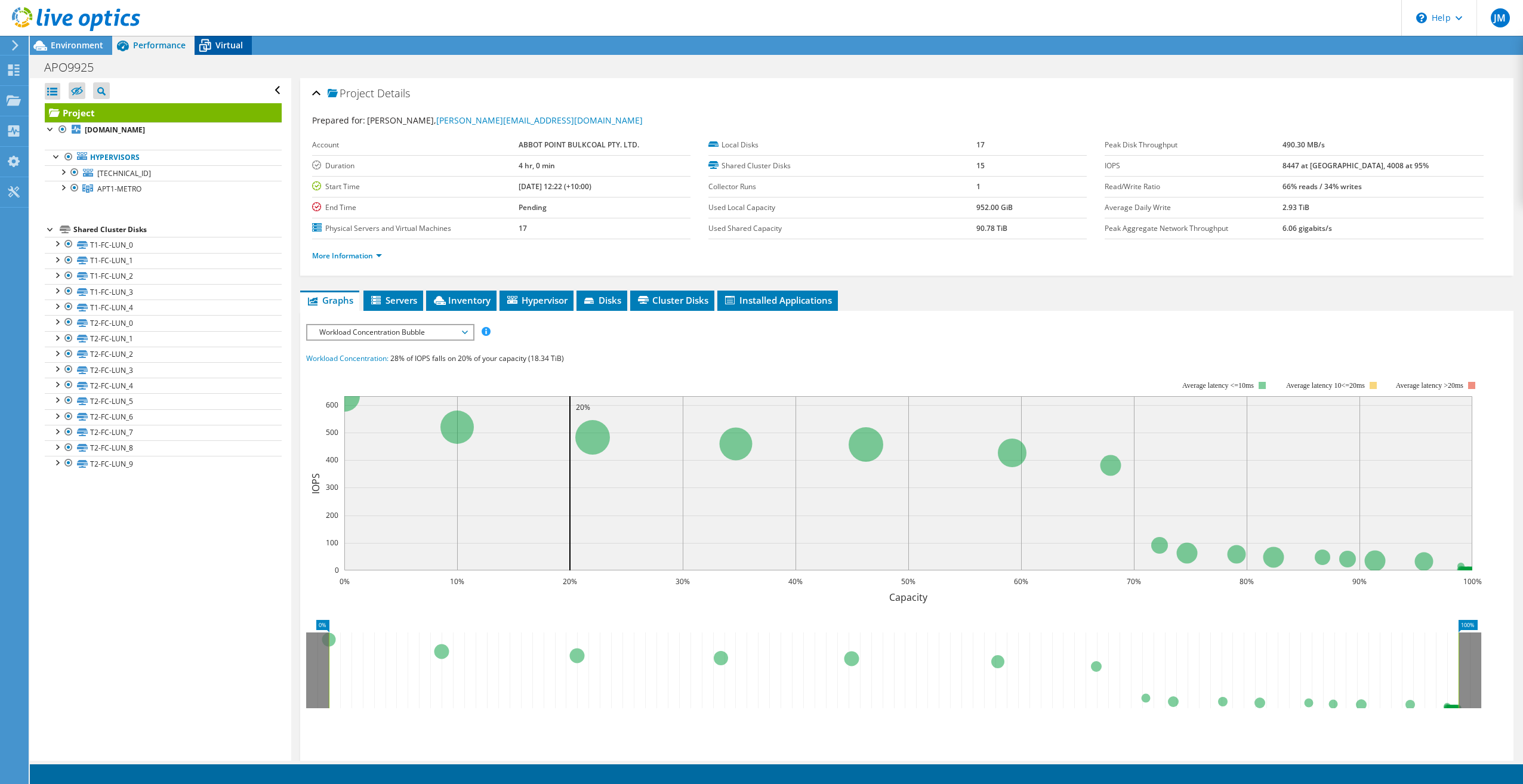
click at [225, 44] on span "Virtual" at bounding box center [229, 45] width 27 height 11
